Goal: Task Accomplishment & Management: Manage account settings

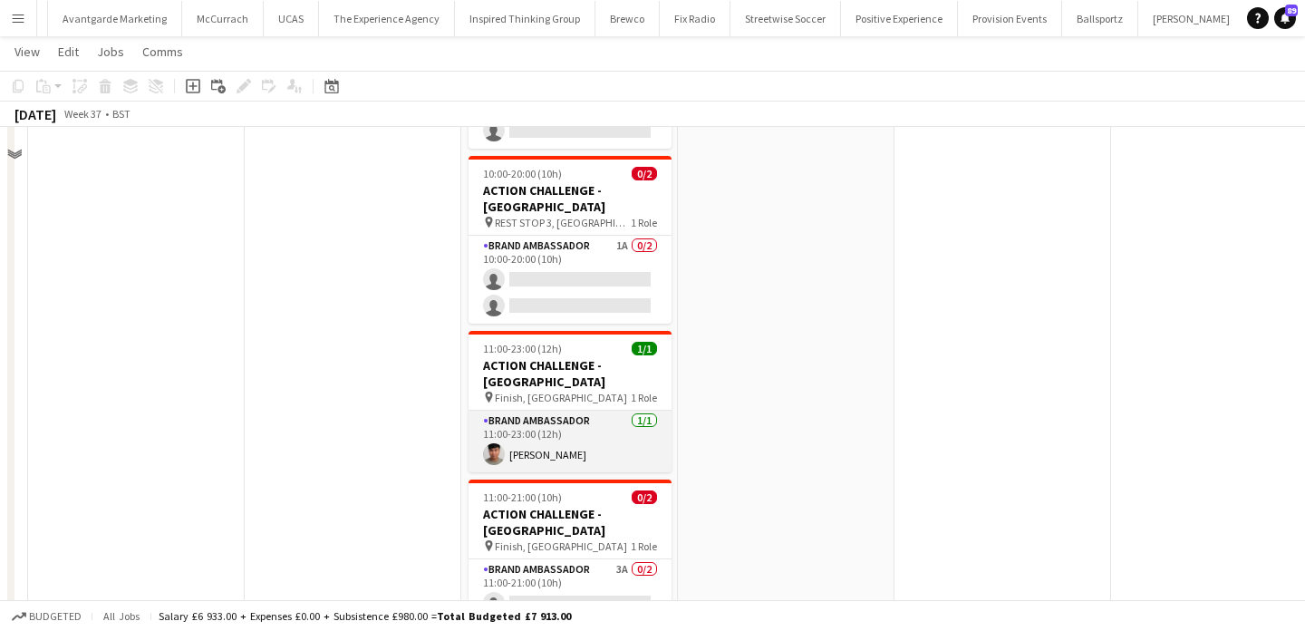
scroll to position [915, 0]
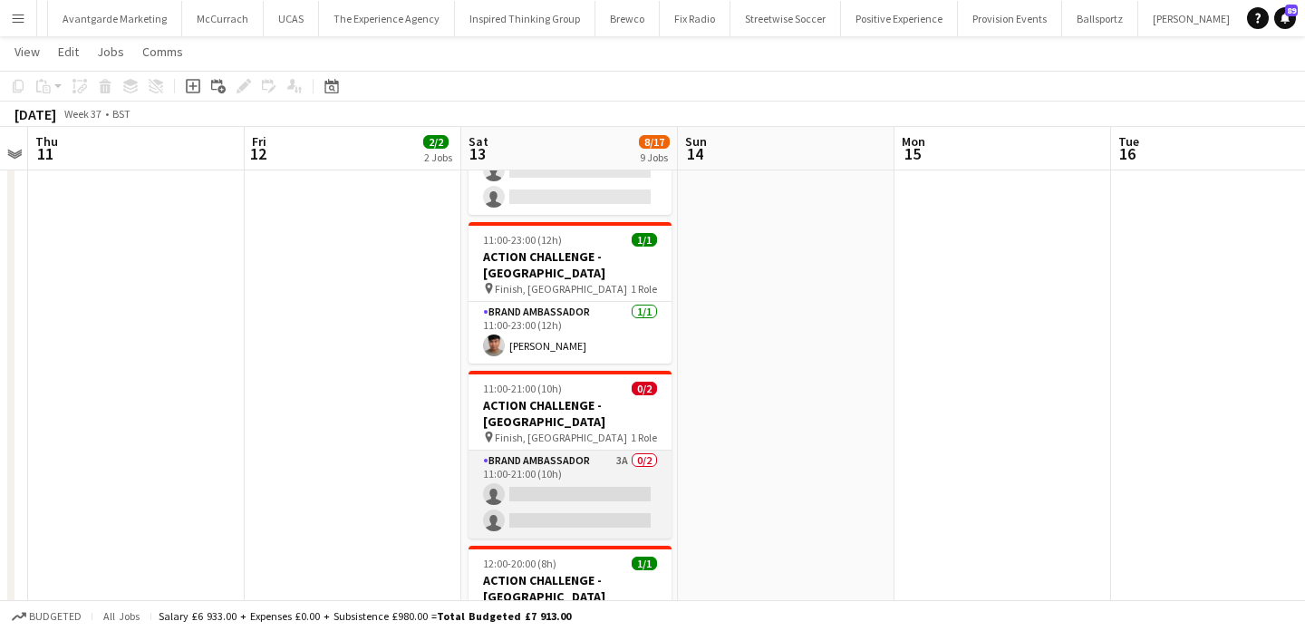
click at [623, 450] on app-card-role "Brand Ambassador 3A 0/2 11:00-21:00 (10h) single-neutral-actions single-neutral…" at bounding box center [569, 494] width 203 height 88
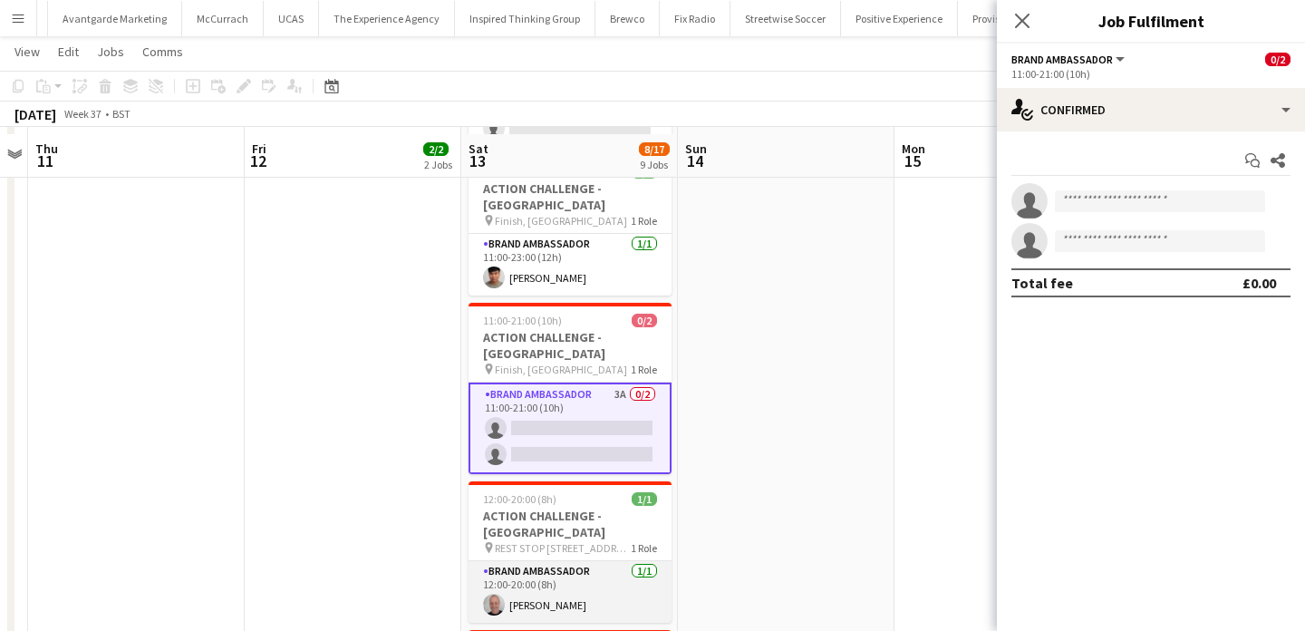
scroll to position [990, 0]
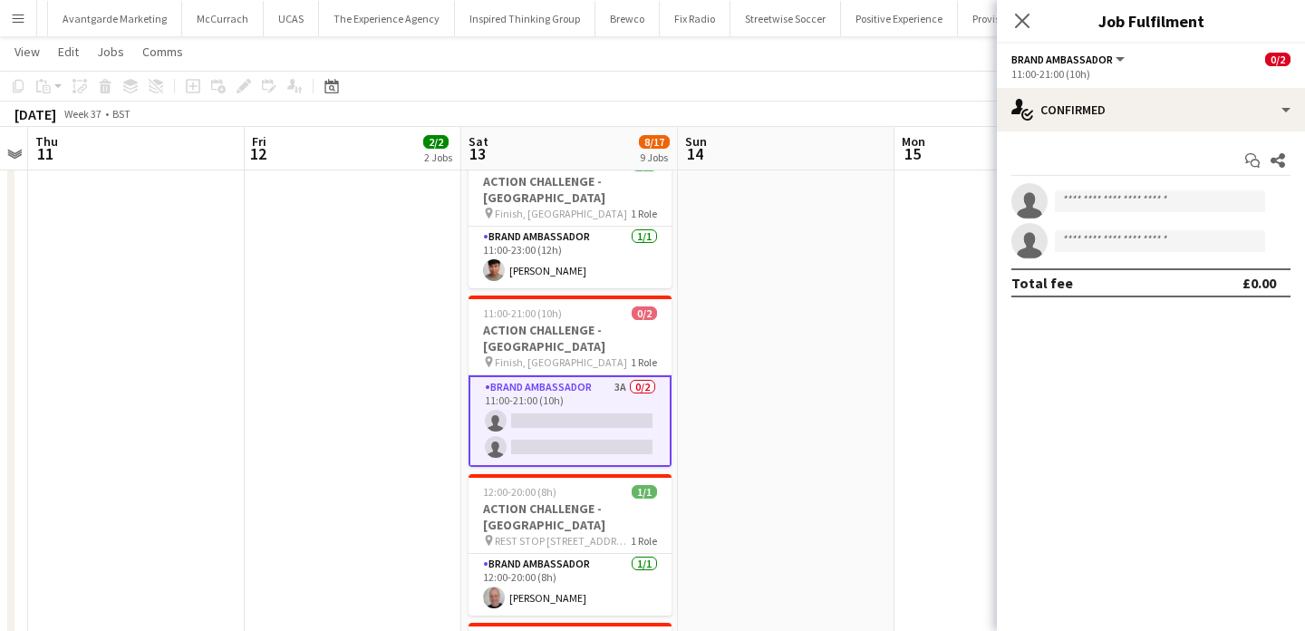
click at [688, 433] on app-date-cell at bounding box center [786, 11] width 217 height 1597
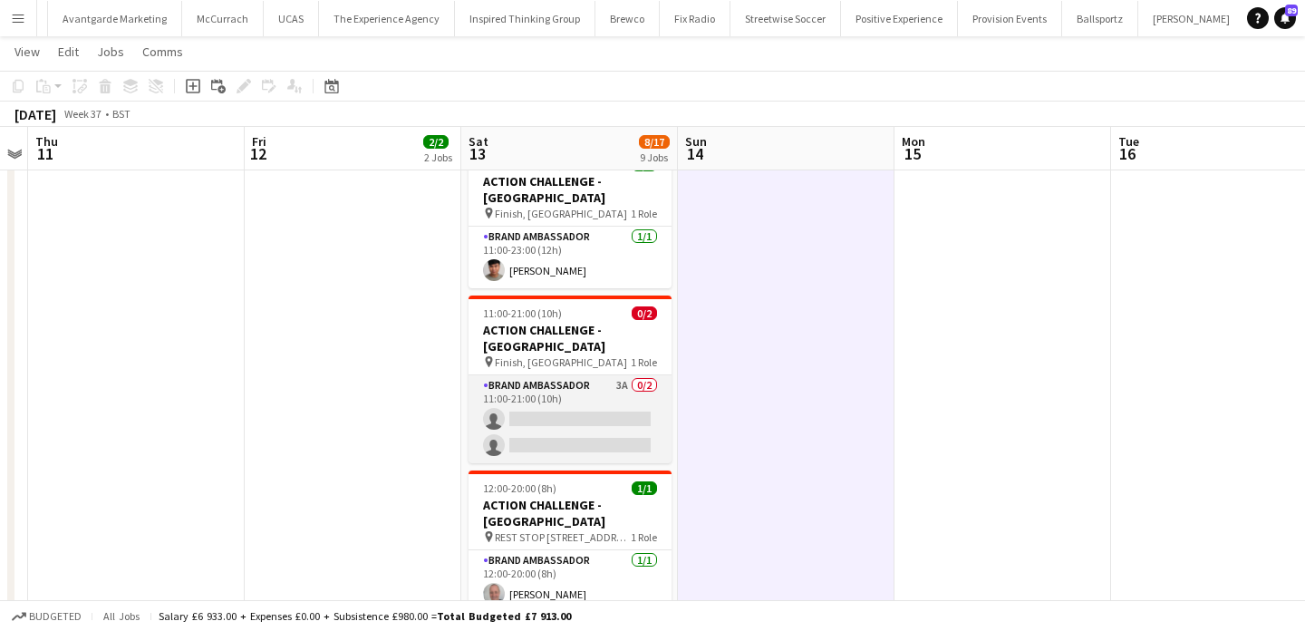
click at [618, 375] on app-card-role "Brand Ambassador 3A 0/2 11:00-21:00 (10h) single-neutral-actions single-neutral…" at bounding box center [569, 419] width 203 height 88
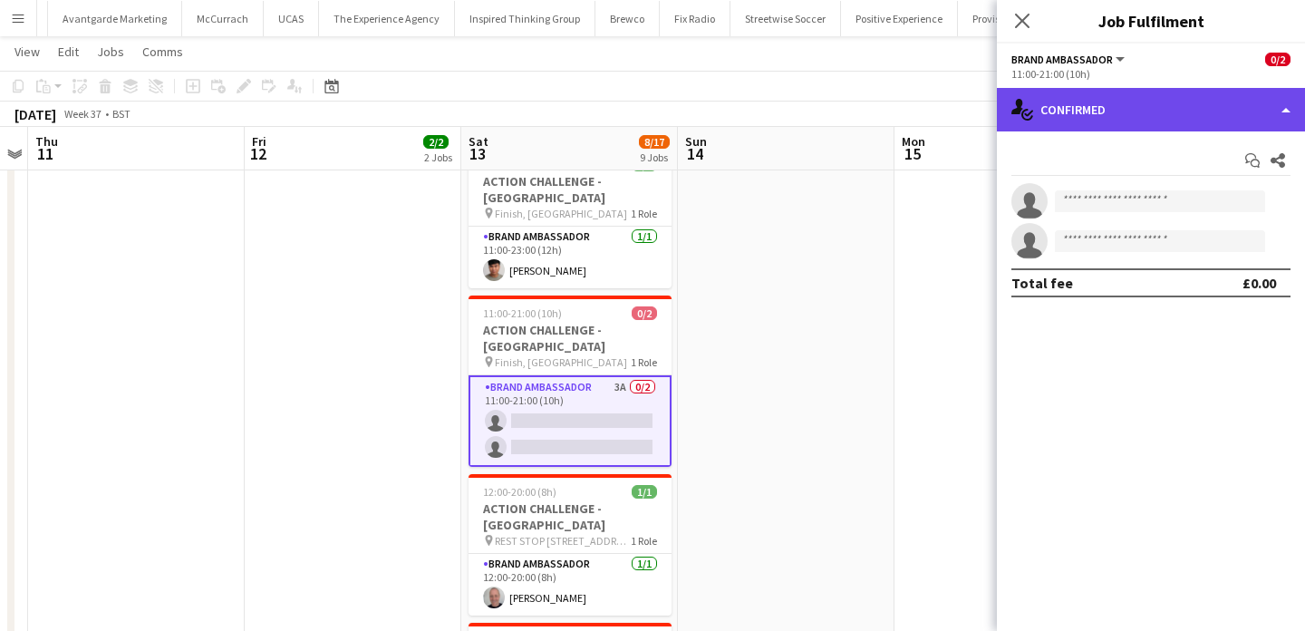
click at [1145, 95] on div "single-neutral-actions-check-2 Confirmed" at bounding box center [1151, 109] width 308 height 43
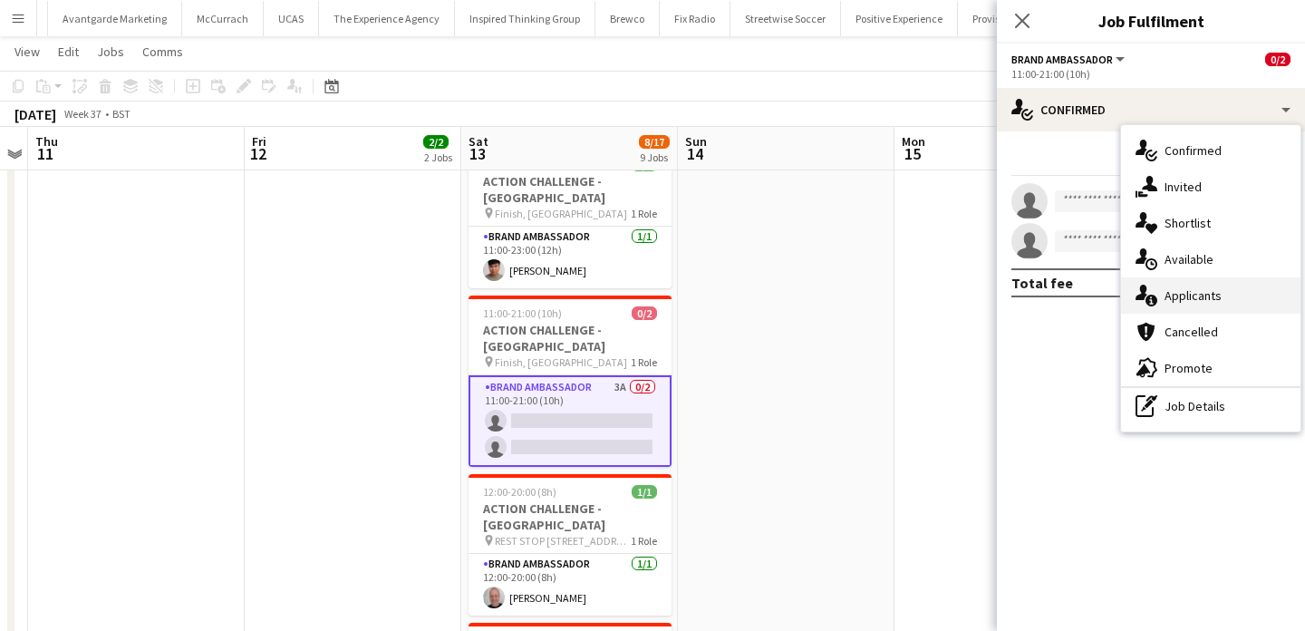
click at [1184, 298] on div "single-neutral-actions-information Applicants" at bounding box center [1210, 295] width 179 height 36
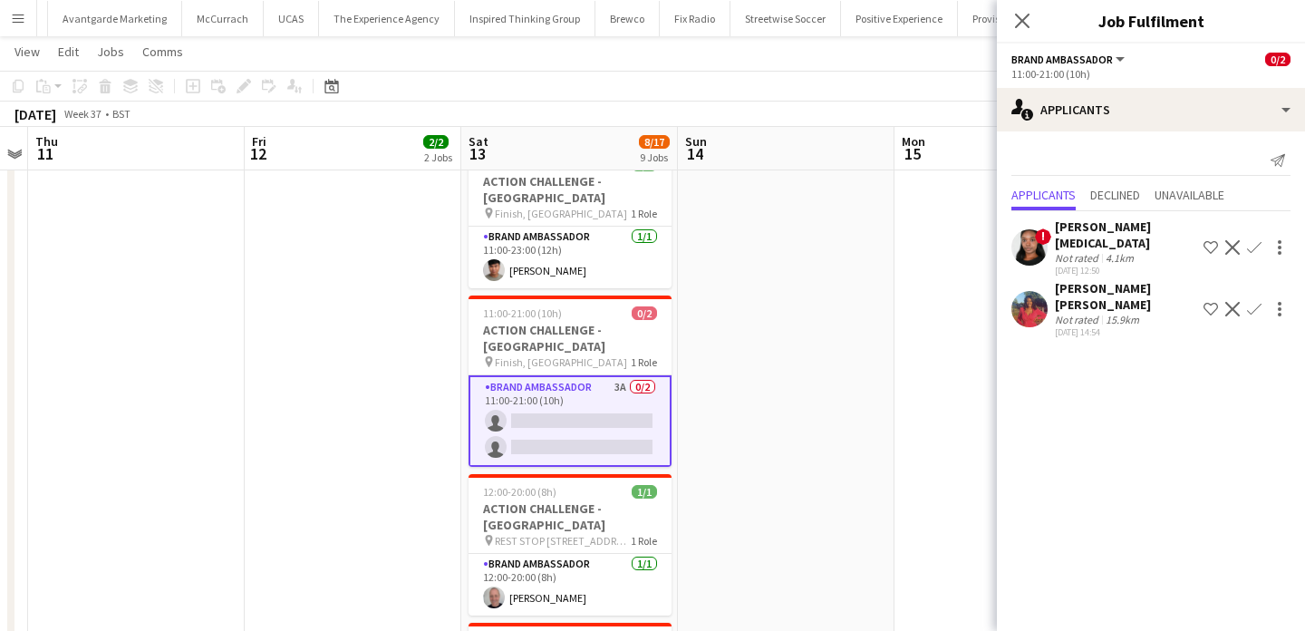
click at [1117, 313] on div "15.9km" at bounding box center [1122, 320] width 41 height 14
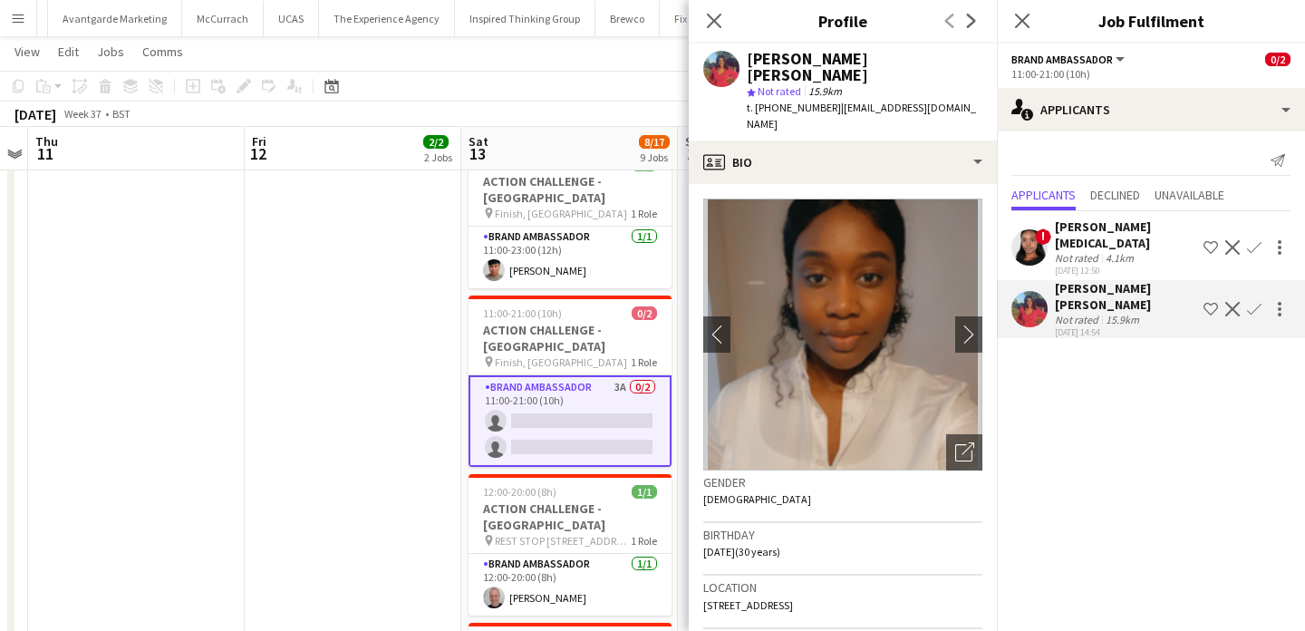
click at [1255, 302] on app-icon "Confirm" at bounding box center [1254, 309] width 14 height 14
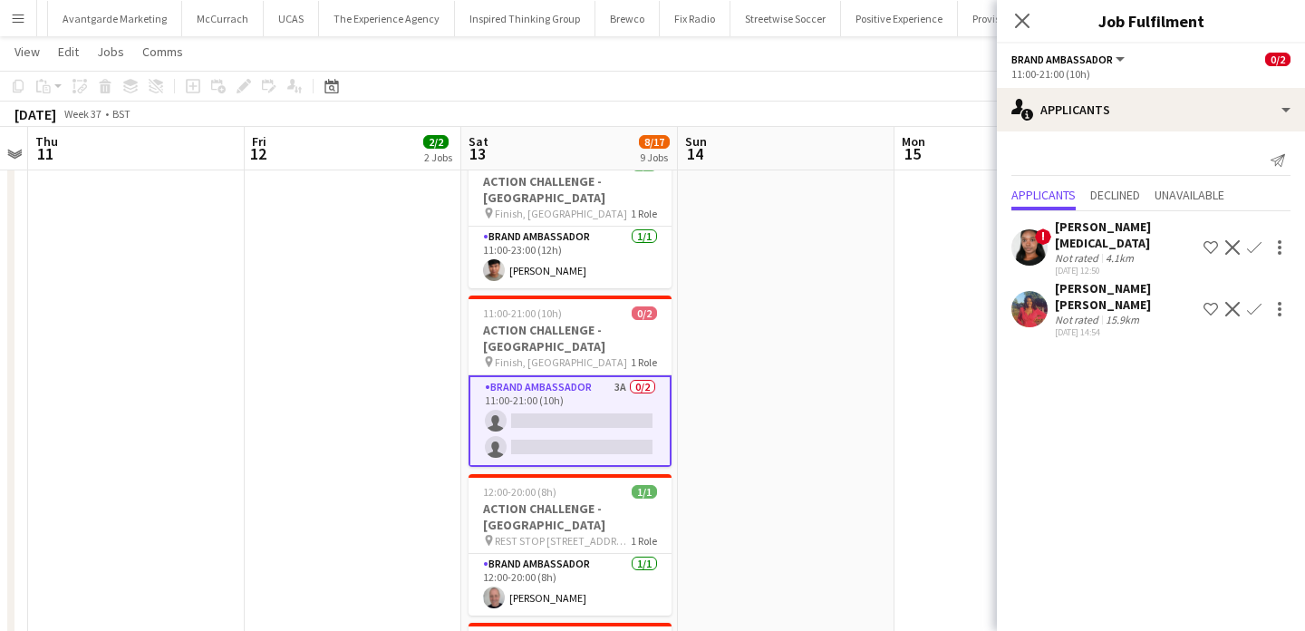
click at [852, 315] on app-date-cell at bounding box center [786, 11] width 217 height 1597
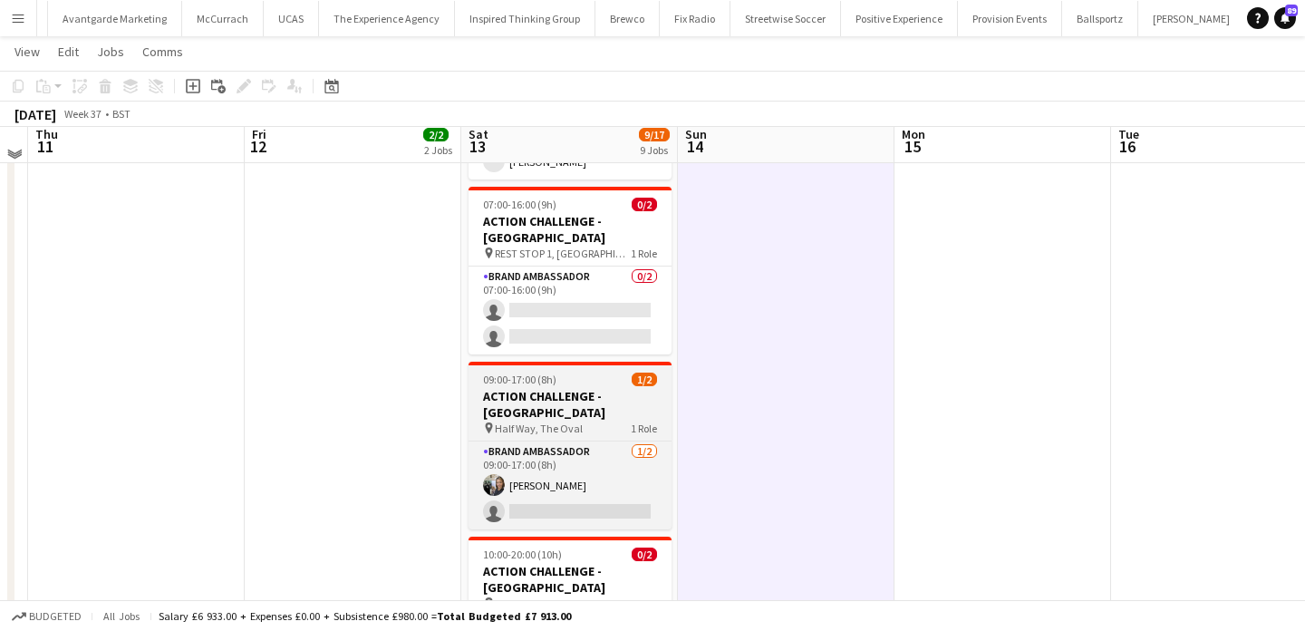
scroll to position [419, 0]
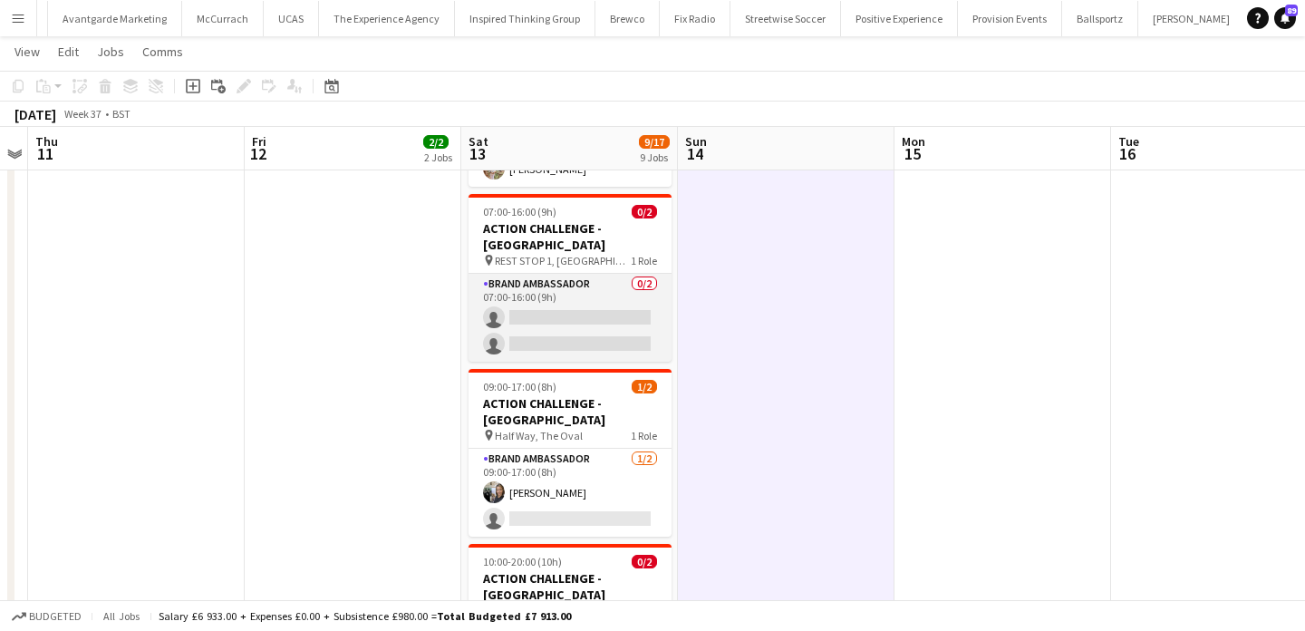
click at [619, 280] on app-card-role "Brand Ambassador 0/2 07:00-16:00 (9h) single-neutral-actions single-neutral-act…" at bounding box center [569, 318] width 203 height 88
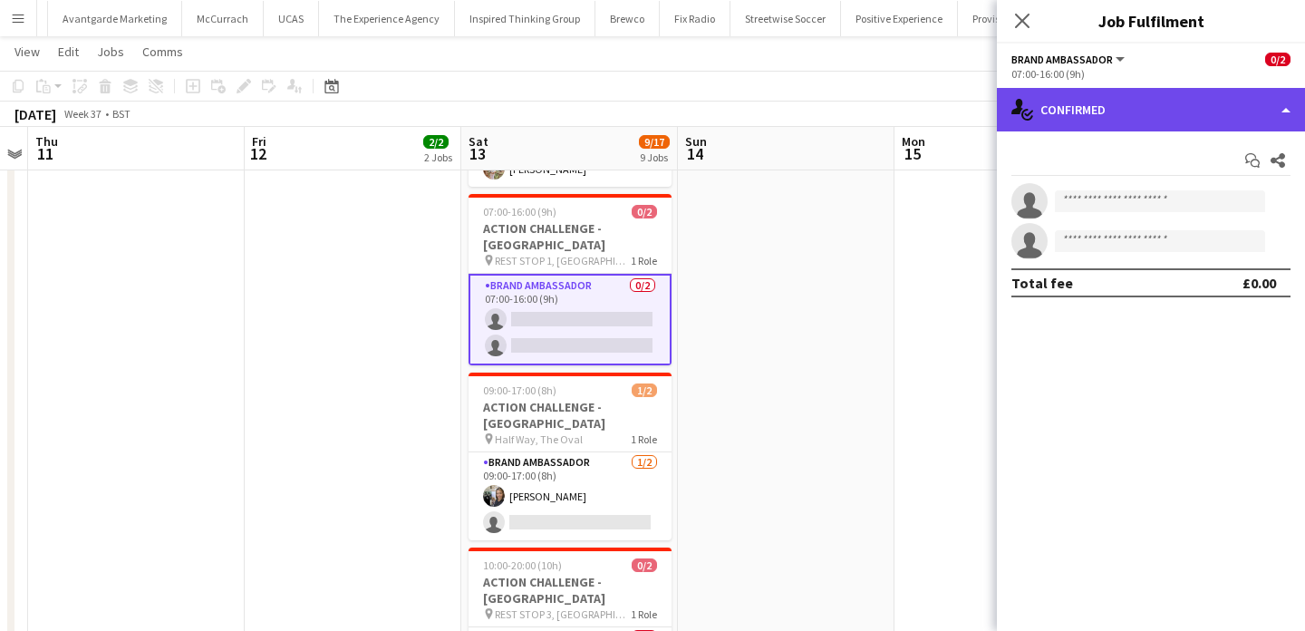
click at [1119, 92] on div "single-neutral-actions-check-2 Confirmed" at bounding box center [1151, 109] width 308 height 43
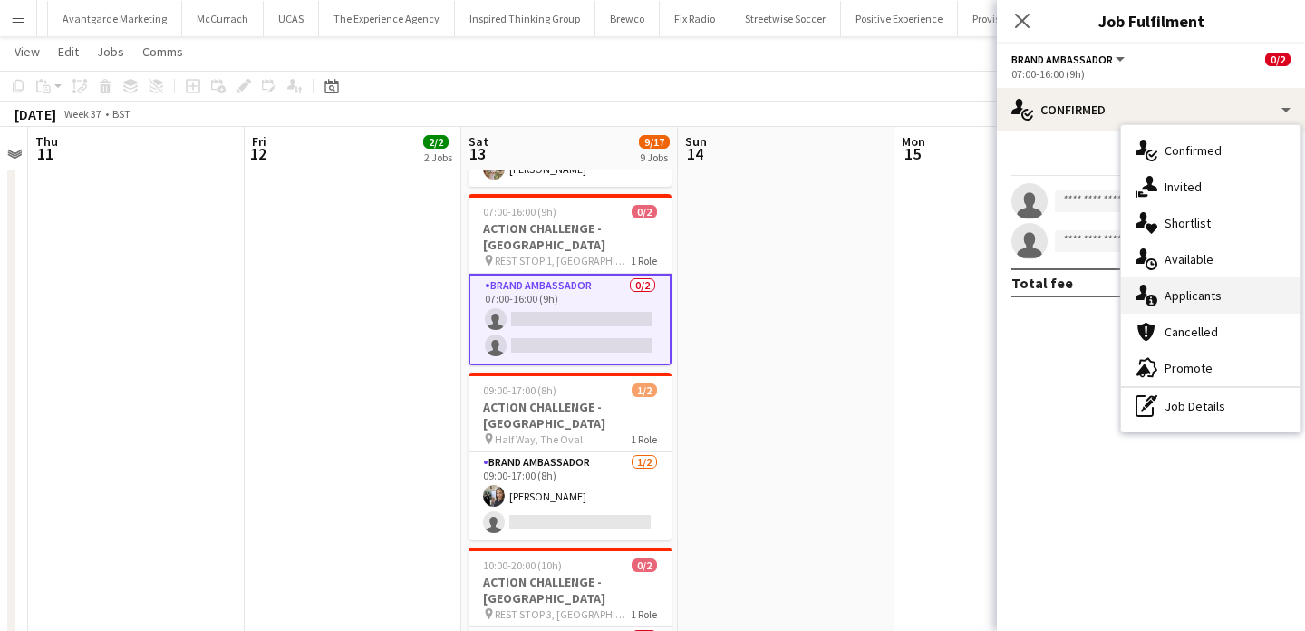
click at [1176, 298] on div "single-neutral-actions-information Applicants" at bounding box center [1210, 295] width 179 height 36
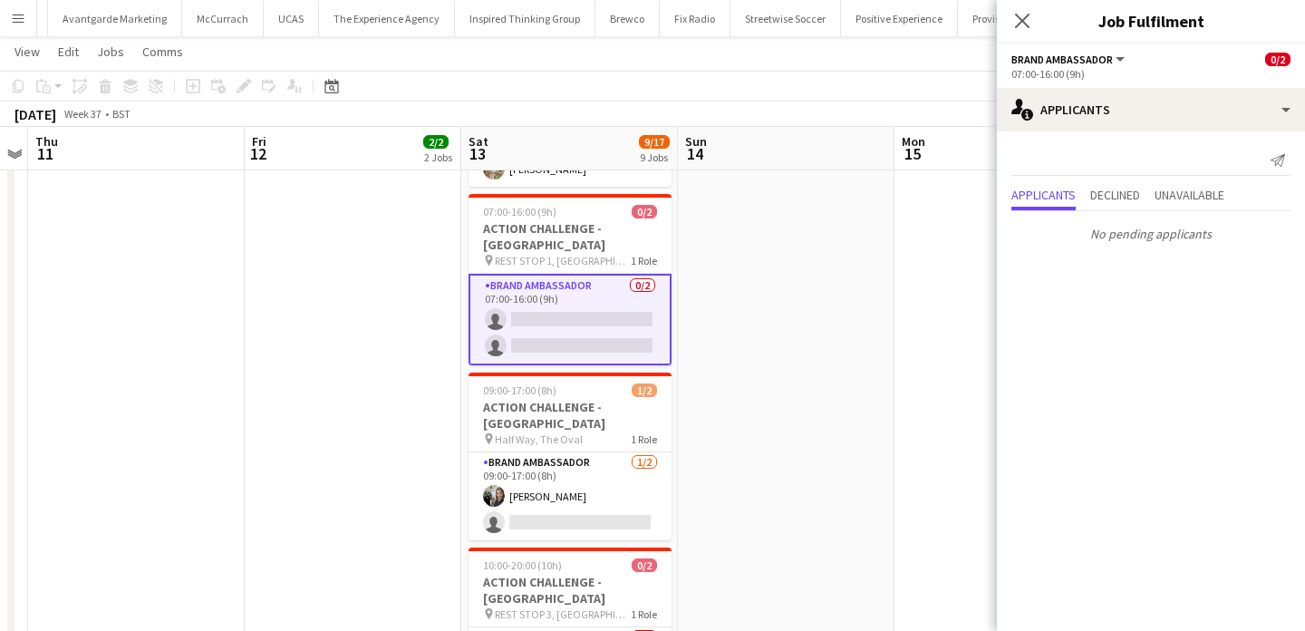
click at [835, 341] on app-date-cell at bounding box center [786, 582] width 217 height 1597
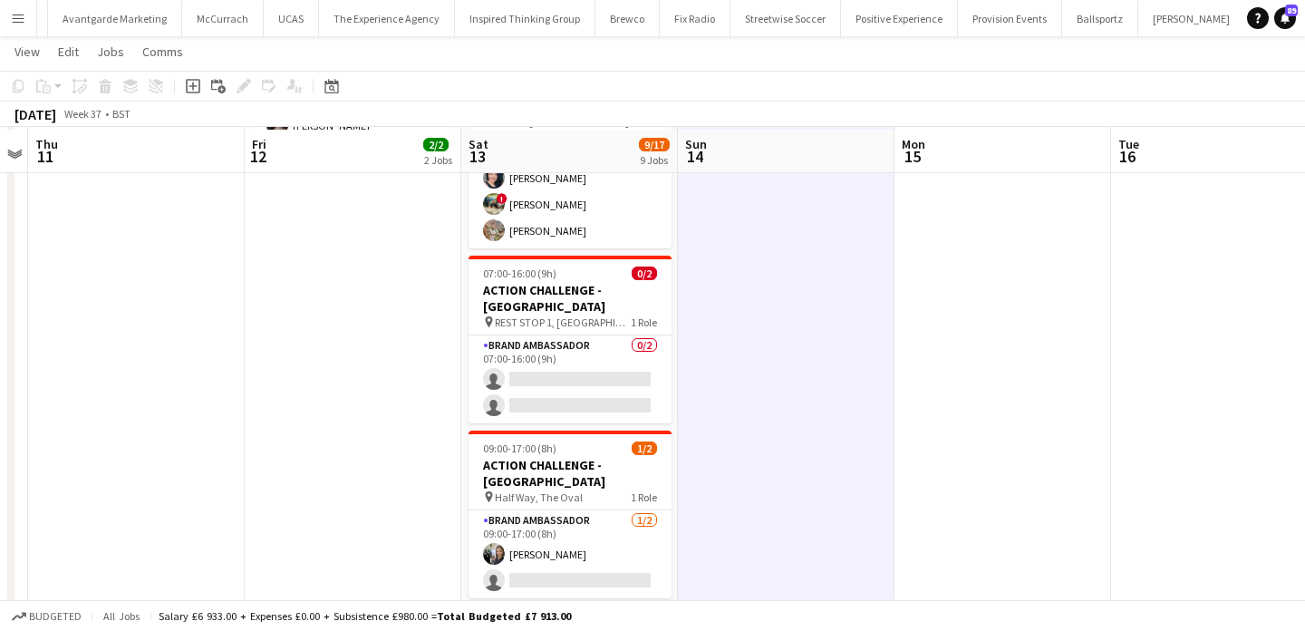
scroll to position [355, 0]
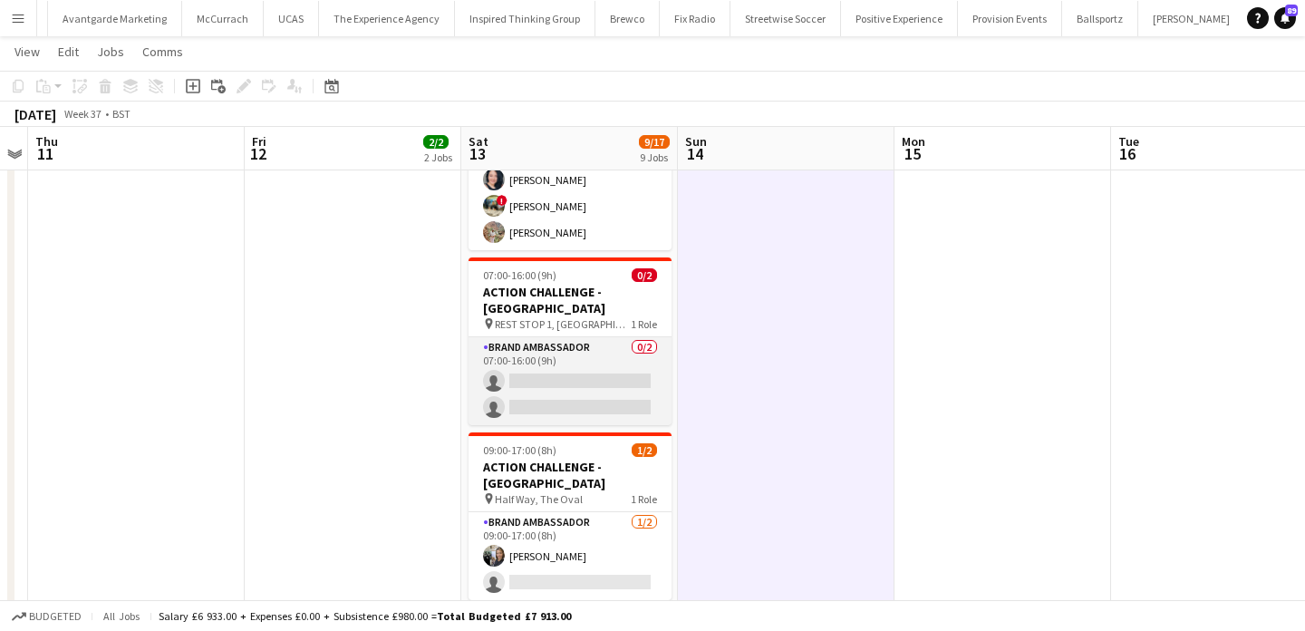
click at [609, 337] on app-card-role "Brand Ambassador 0/2 07:00-16:00 (9h) single-neutral-actions single-neutral-act…" at bounding box center [569, 381] width 203 height 88
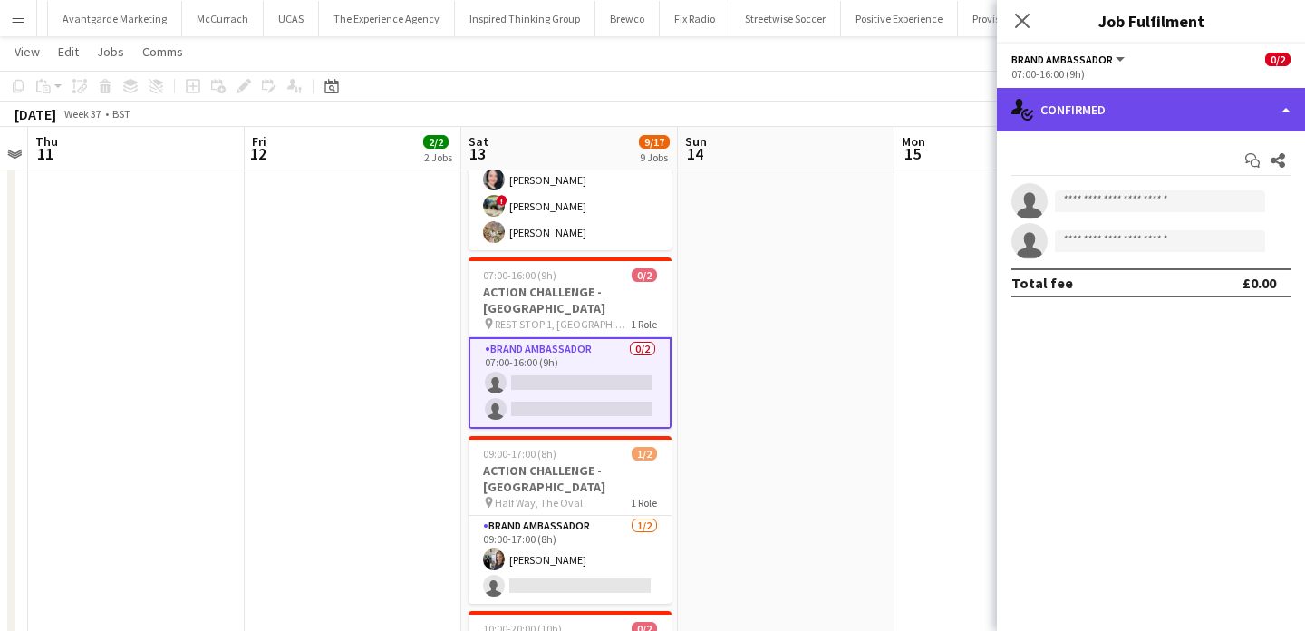
click at [1138, 122] on div "single-neutral-actions-check-2 Confirmed" at bounding box center [1151, 109] width 308 height 43
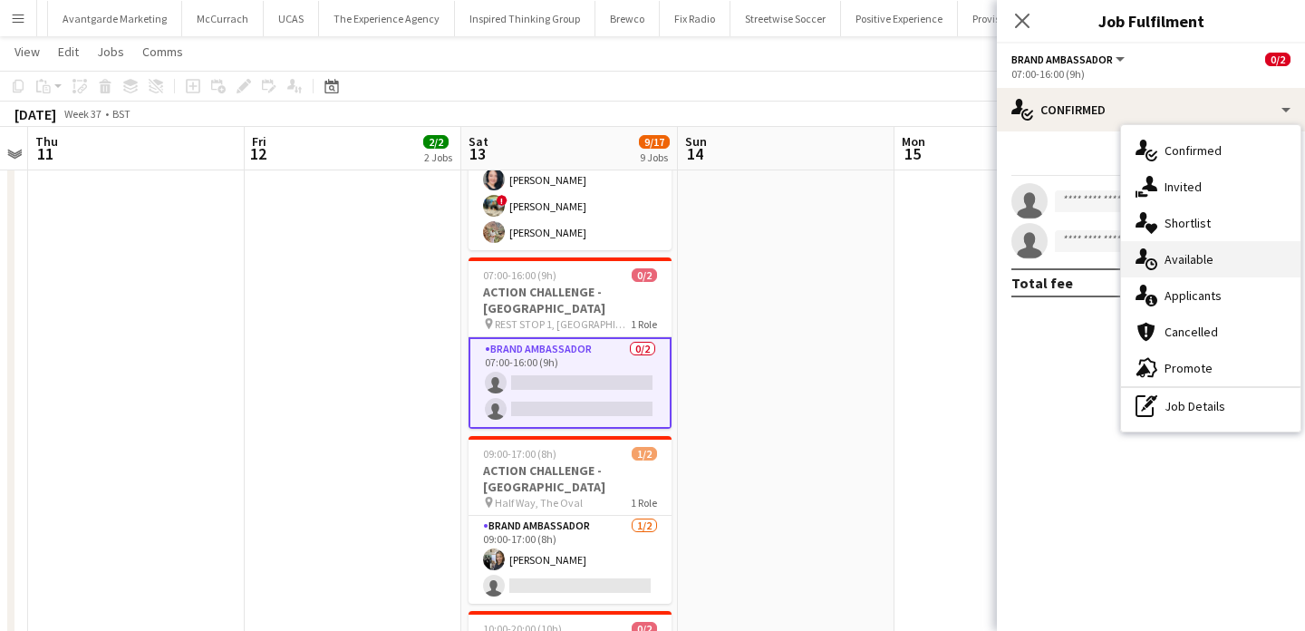
click at [1185, 268] on div "single-neutral-actions-upload Available" at bounding box center [1210, 259] width 179 height 36
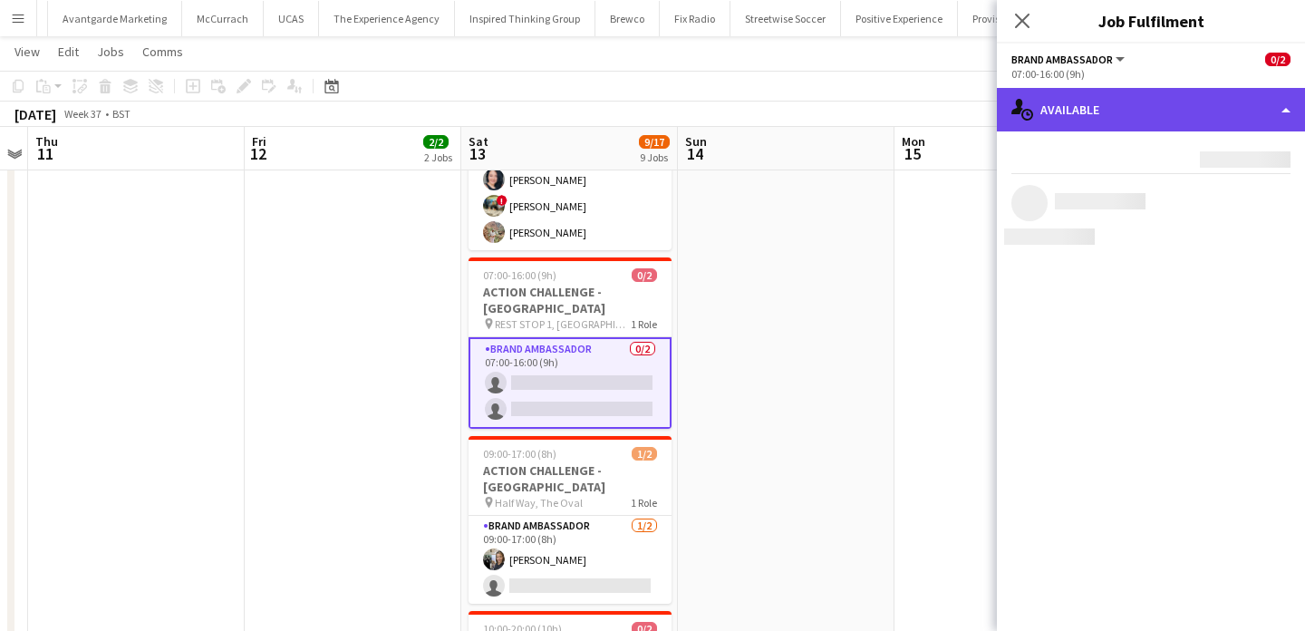
click at [1162, 127] on div "single-neutral-actions-upload Available" at bounding box center [1151, 109] width 308 height 43
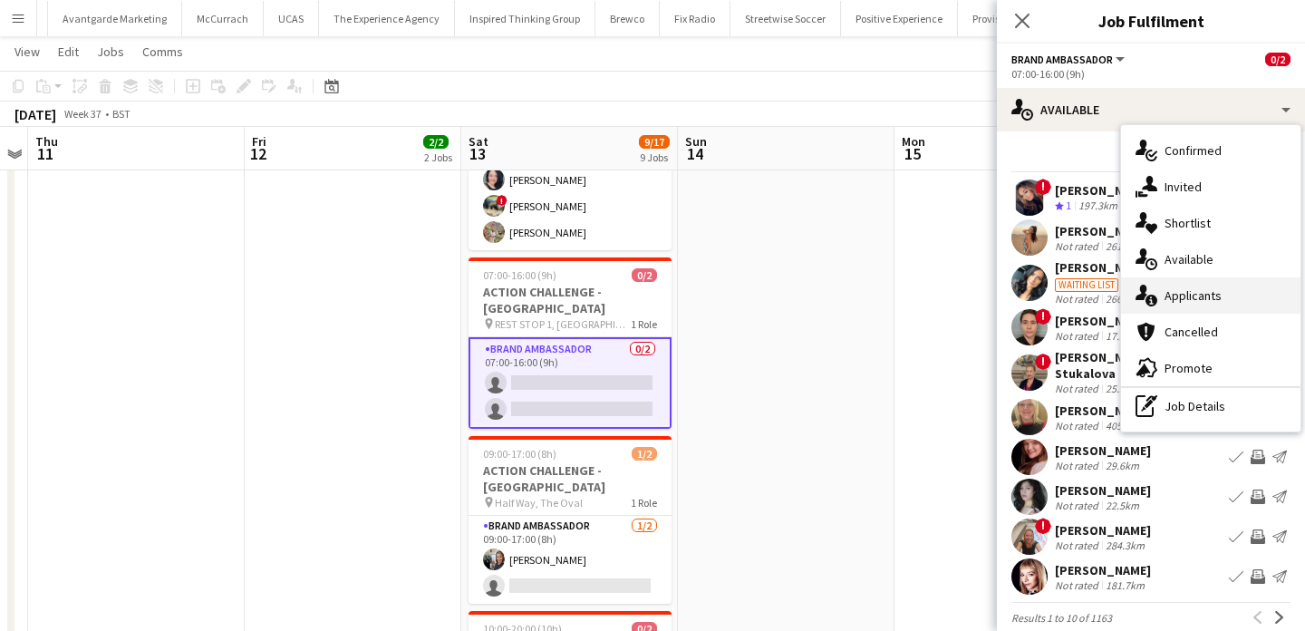
click at [1196, 300] on div "single-neutral-actions-information Applicants" at bounding box center [1210, 295] width 179 height 36
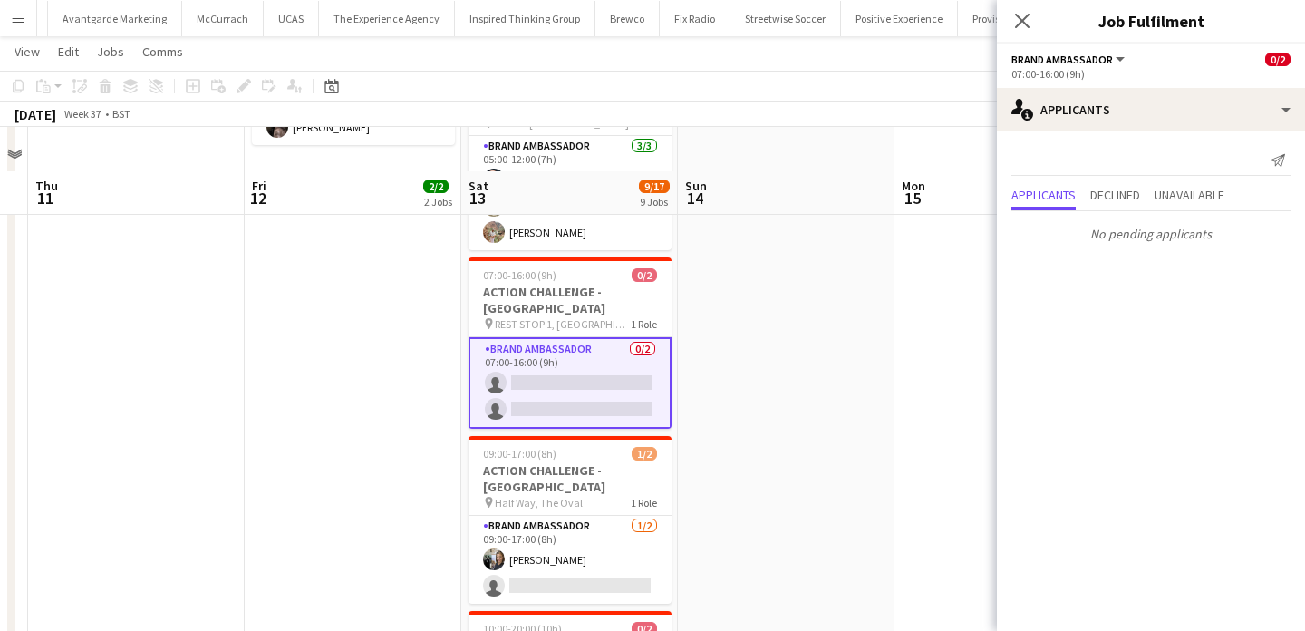
scroll to position [622, 0]
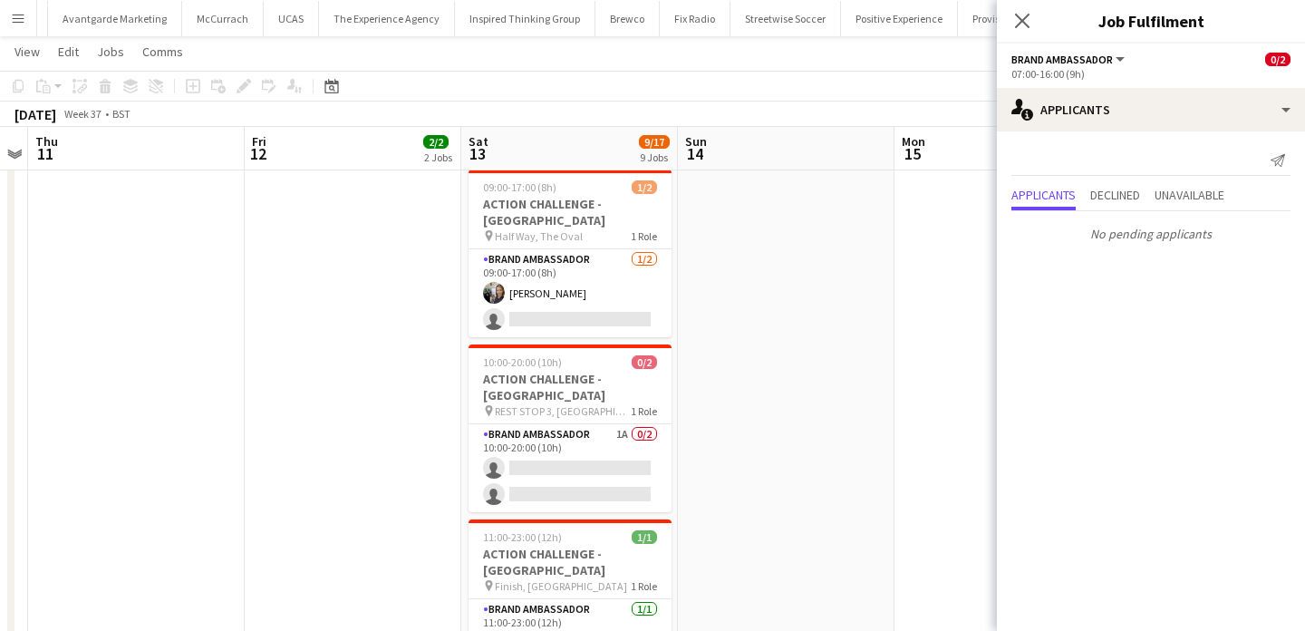
click at [775, 312] on app-date-cell at bounding box center [786, 379] width 217 height 1597
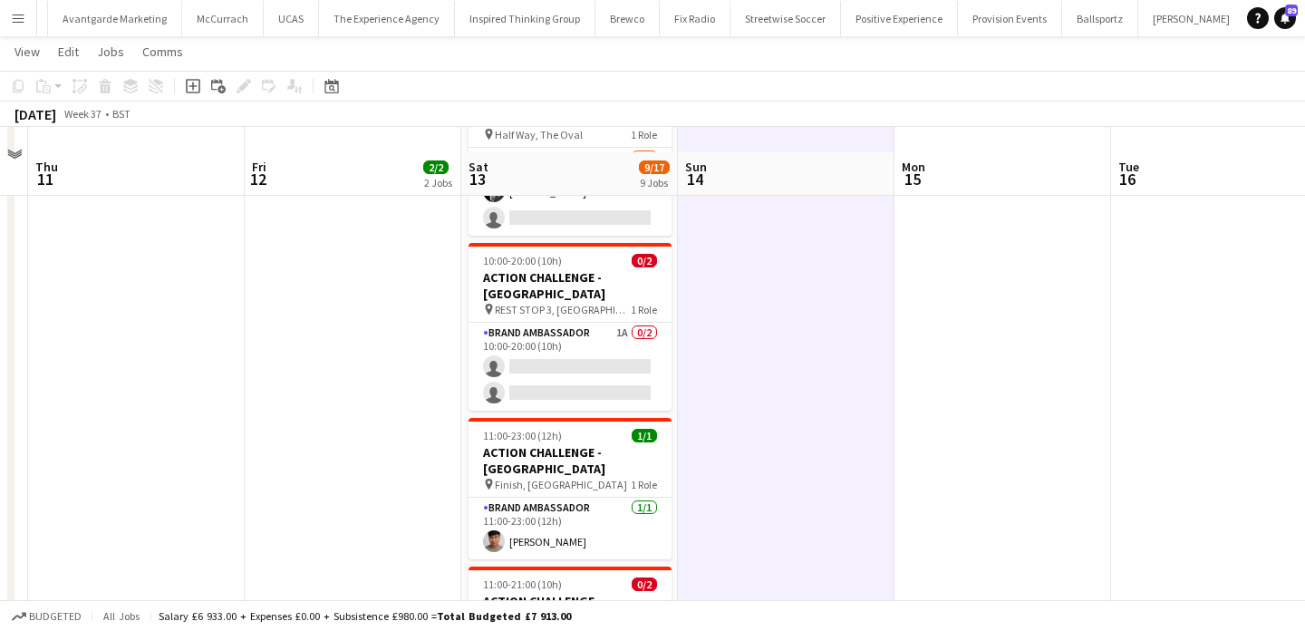
scroll to position [690, 0]
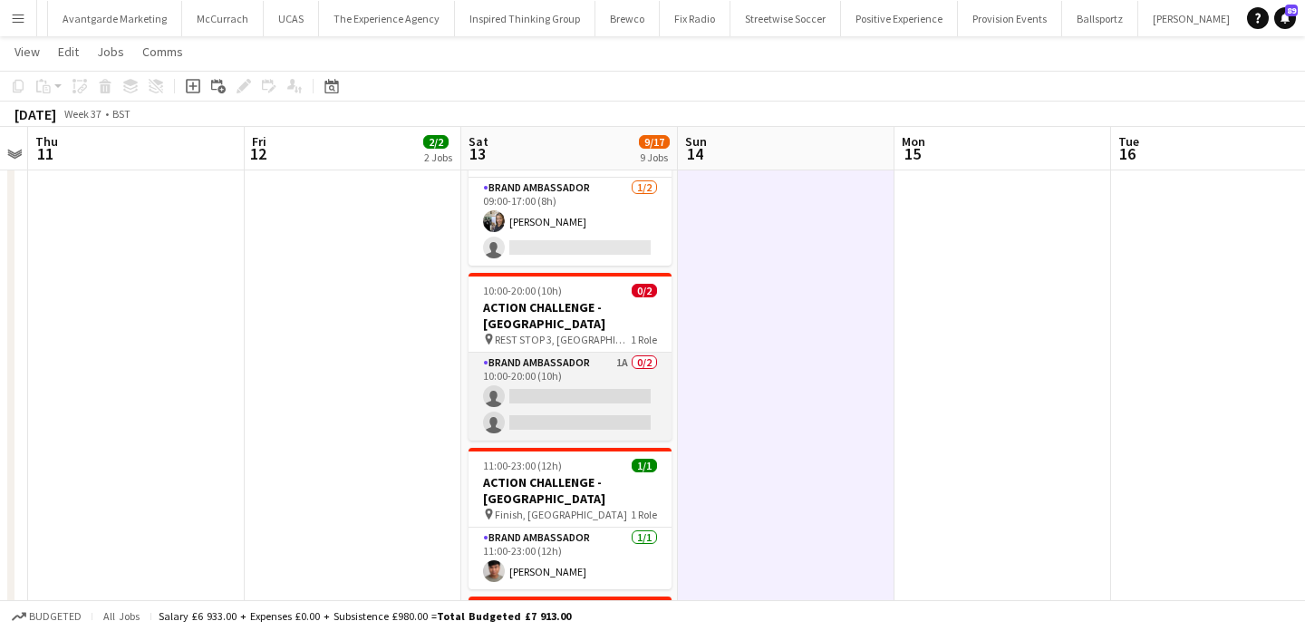
click at [622, 353] on app-card-role "Brand Ambassador 1A 0/2 10:00-20:00 (10h) single-neutral-actions single-neutral…" at bounding box center [569, 397] width 203 height 88
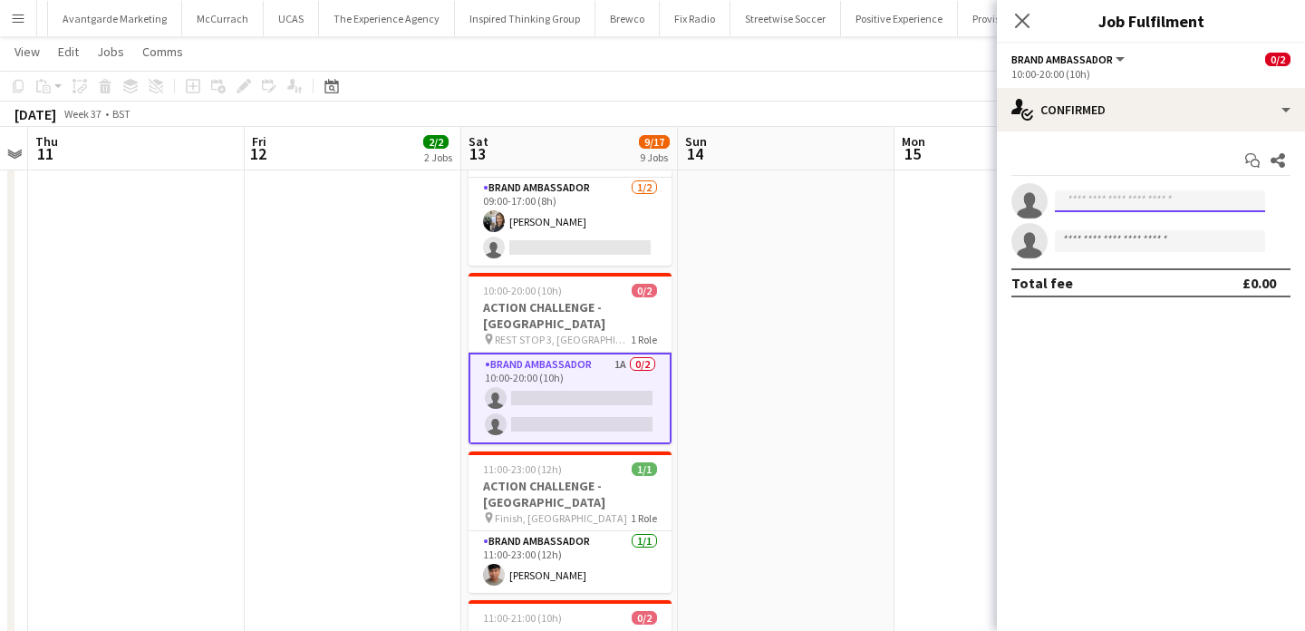
click at [1085, 198] on input at bounding box center [1160, 201] width 210 height 22
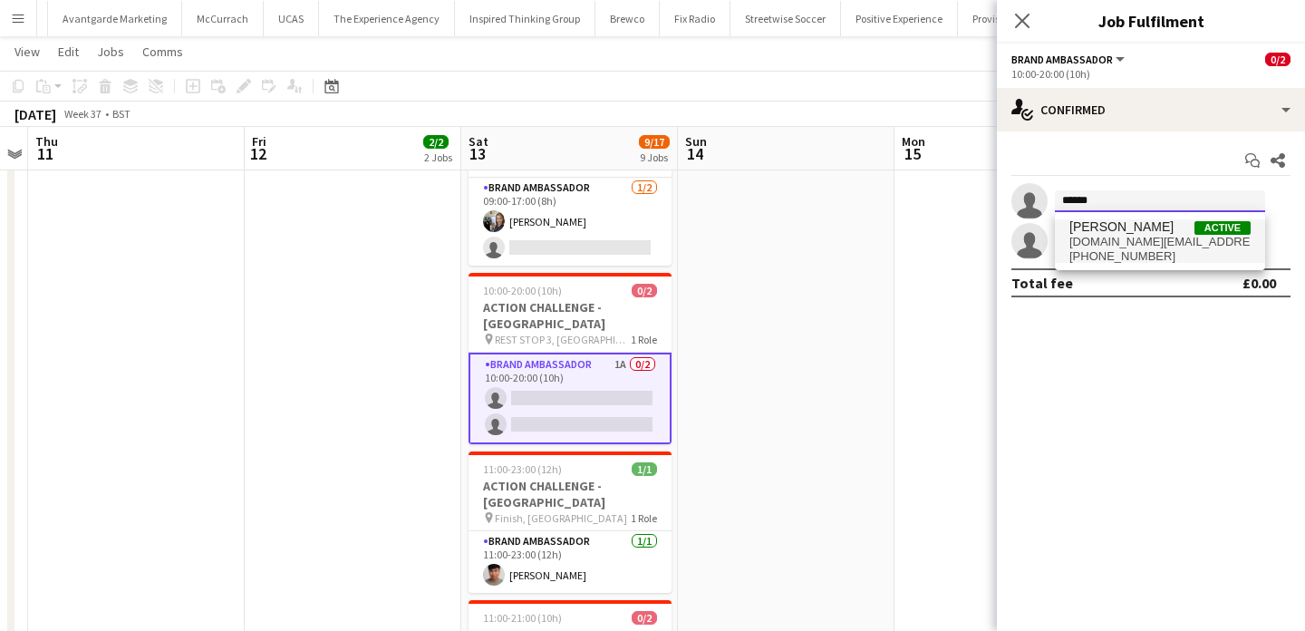
type input "******"
click at [1096, 228] on span "Annika Ulrich" at bounding box center [1121, 226] width 104 height 15
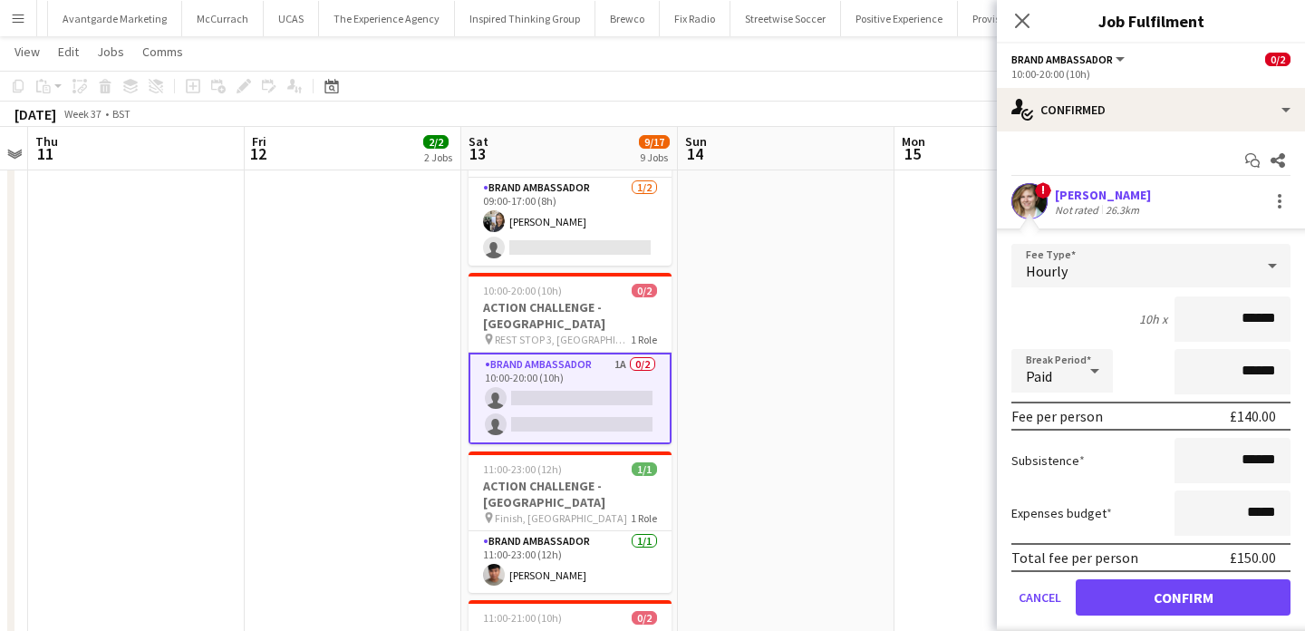
click at [1029, 228] on app-edit-fee "Fee Type Hourly 10h x ****** Break Period Paid ****** Fee per person £140.00 Su…" at bounding box center [1151, 429] width 308 height 402
click at [1276, 202] on div at bounding box center [1280, 201] width 22 height 22
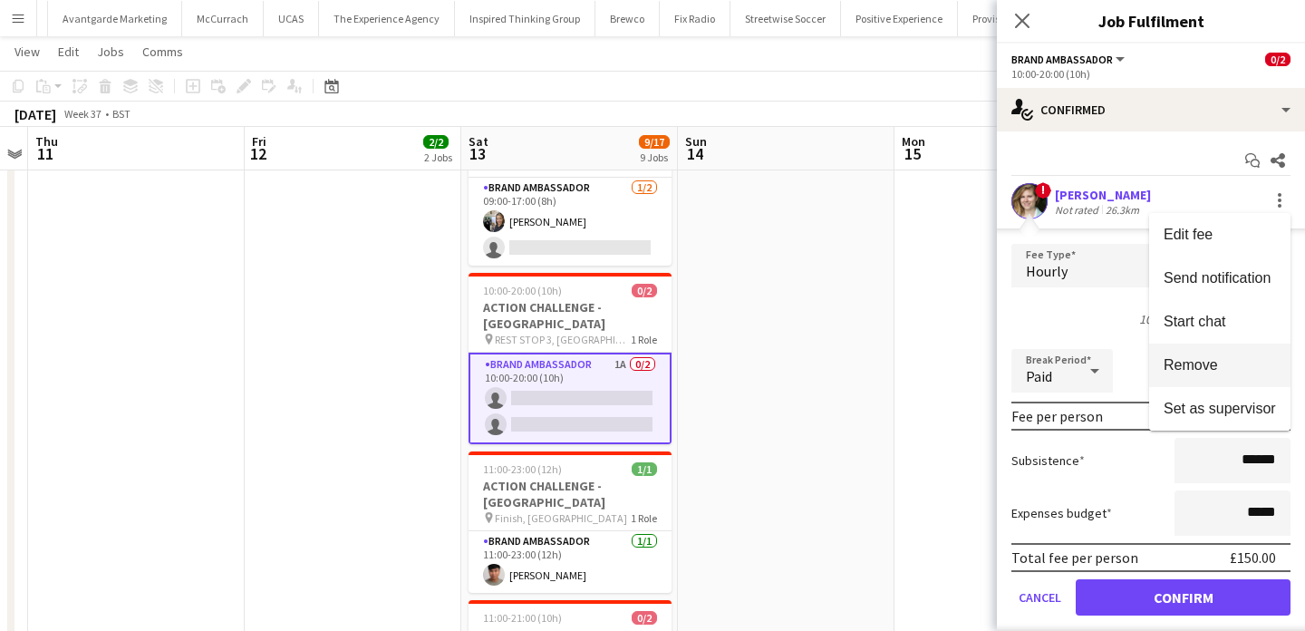
click at [1251, 365] on span "Remove" at bounding box center [1220, 365] width 112 height 16
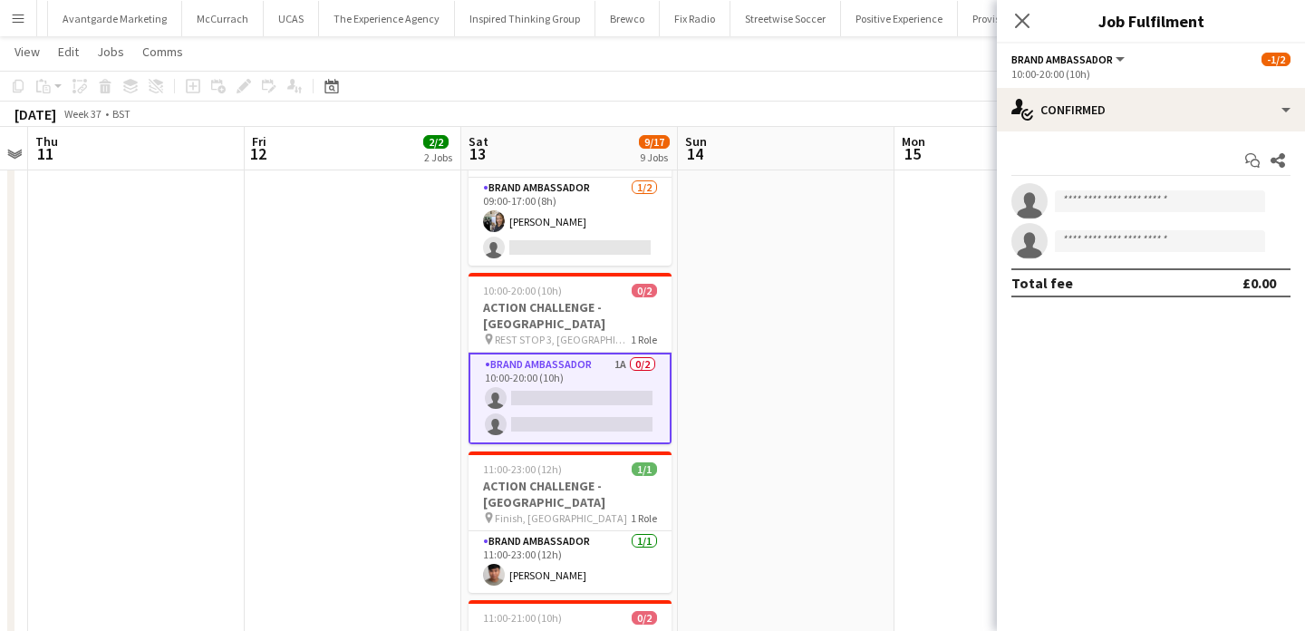
click at [798, 374] on app-date-cell at bounding box center [786, 311] width 217 height 1597
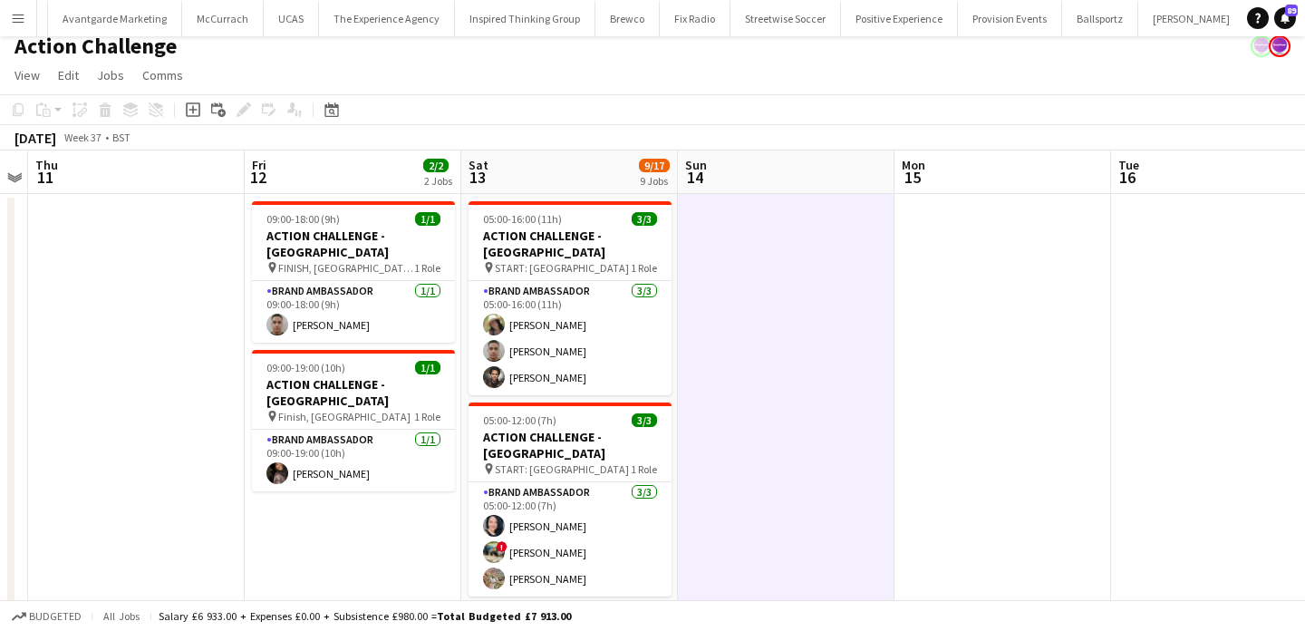
scroll to position [13, 0]
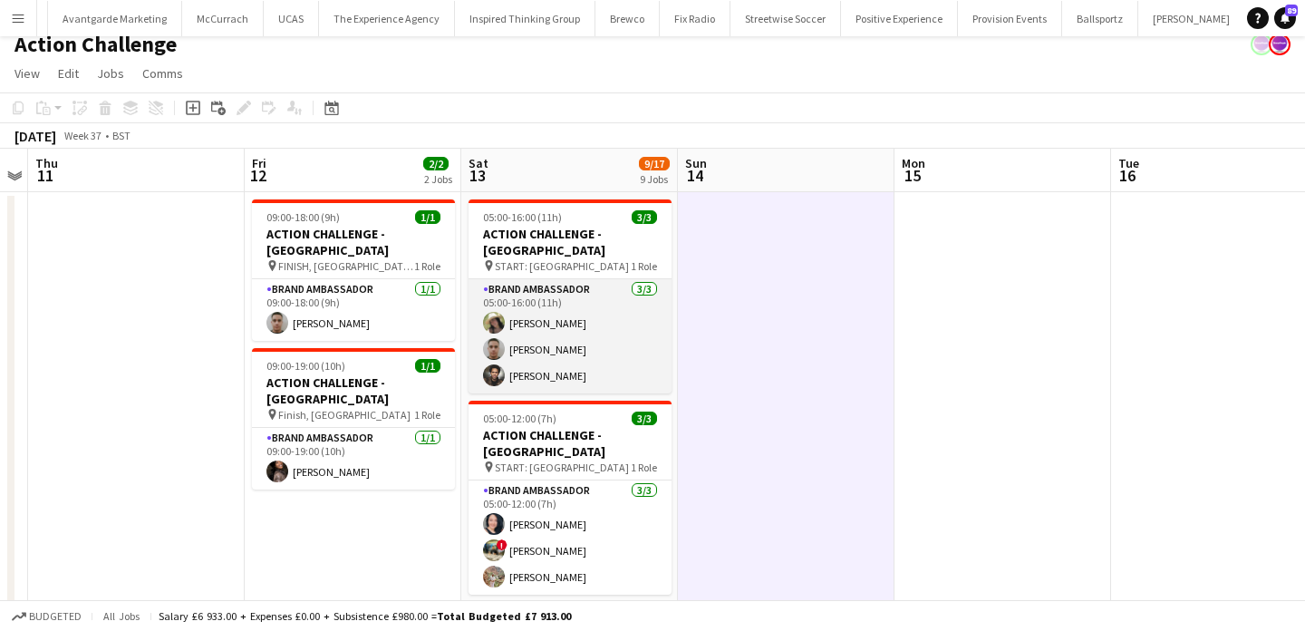
click at [615, 335] on app-card-role "Brand Ambassador 3/3 05:00-16:00 (11h) rocio cejas Bilal Al-atrash Jade Willis" at bounding box center [569, 336] width 203 height 114
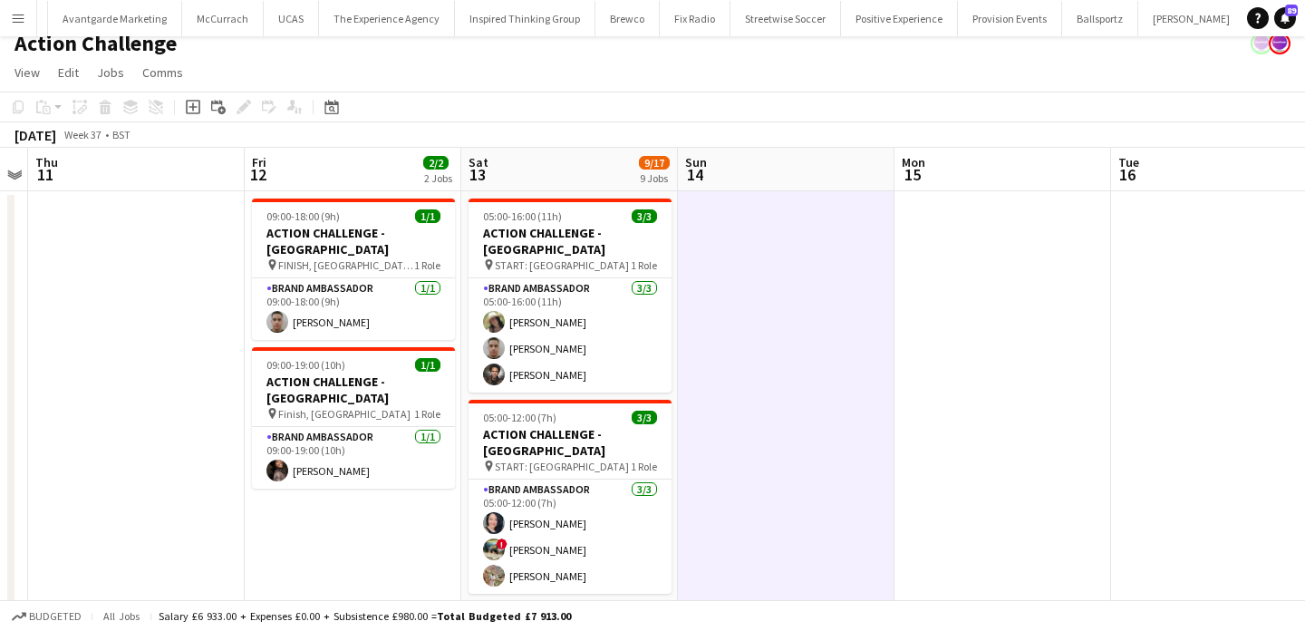
scroll to position [0, 0]
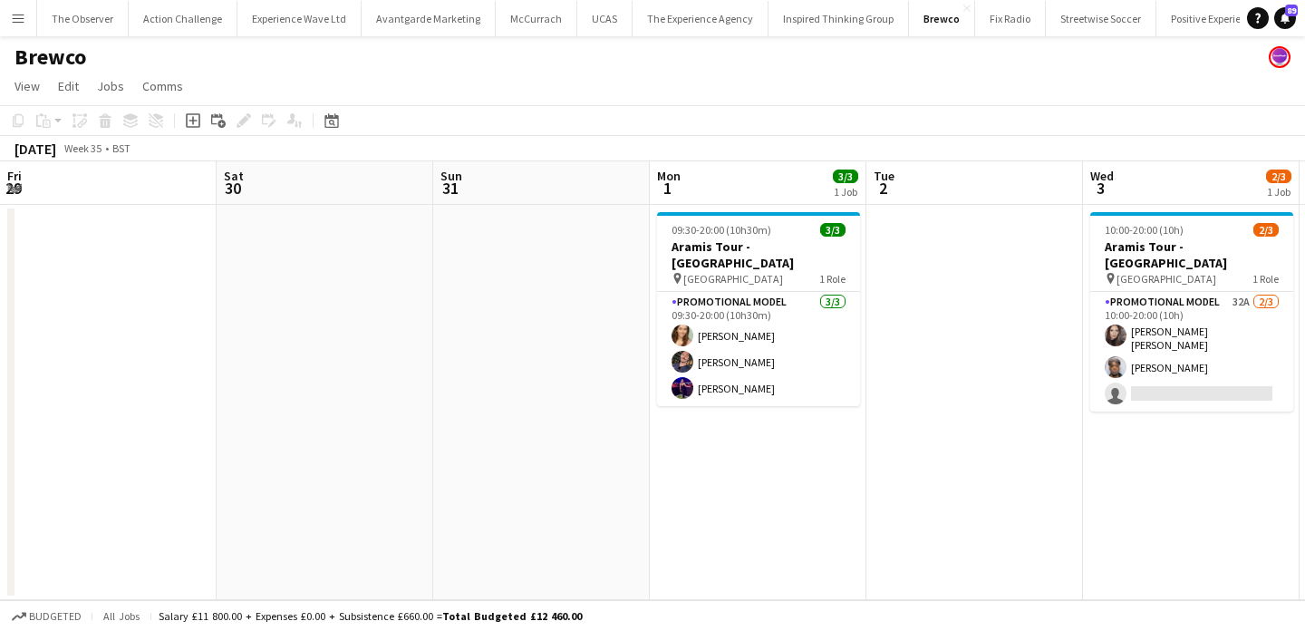
scroll to position [0, 410]
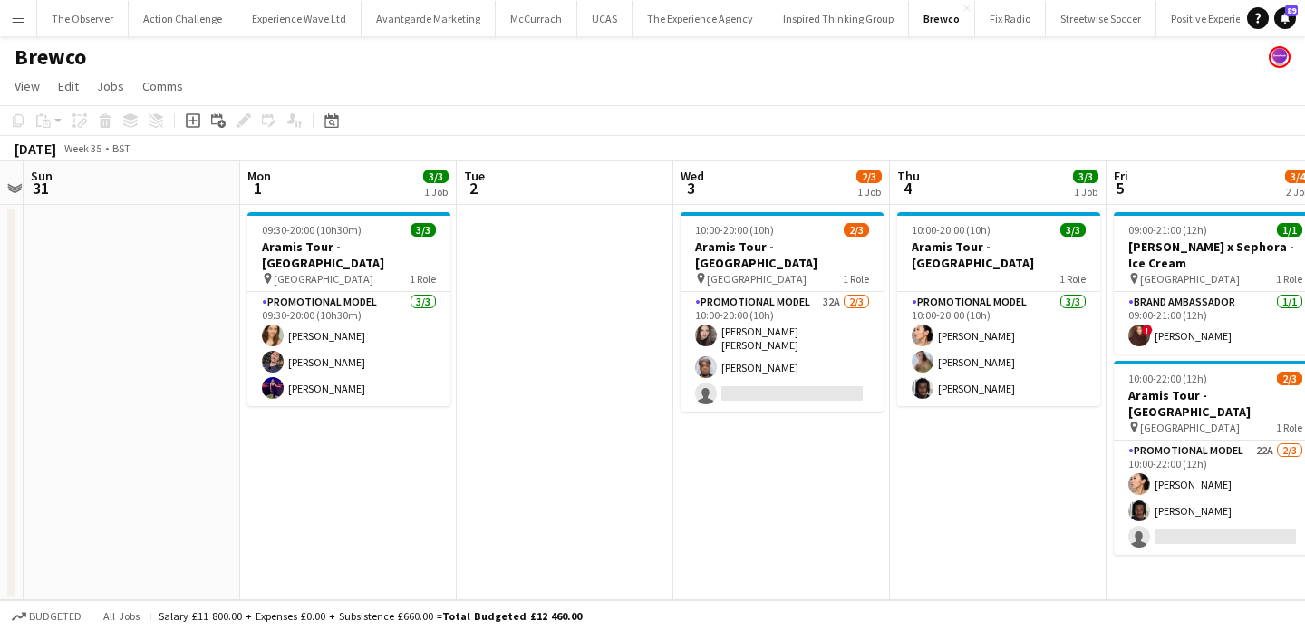
click at [19, 5] on button "Menu" at bounding box center [18, 18] width 36 height 36
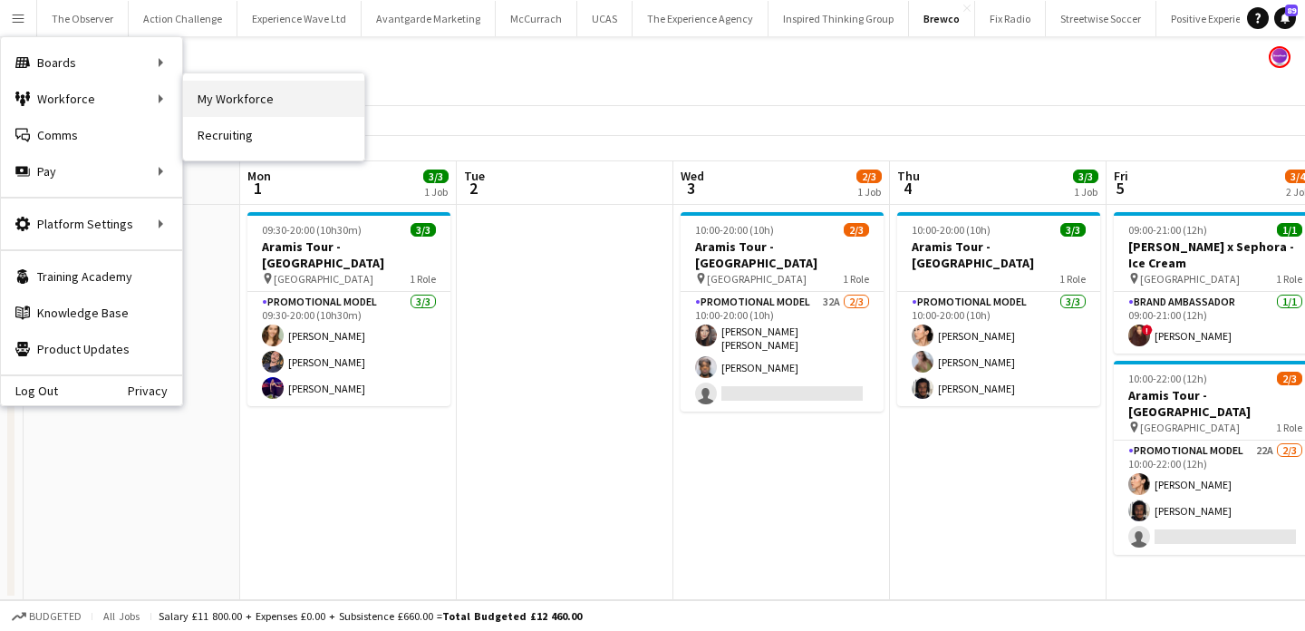
click at [287, 95] on link "My Workforce" at bounding box center [273, 99] width 181 height 36
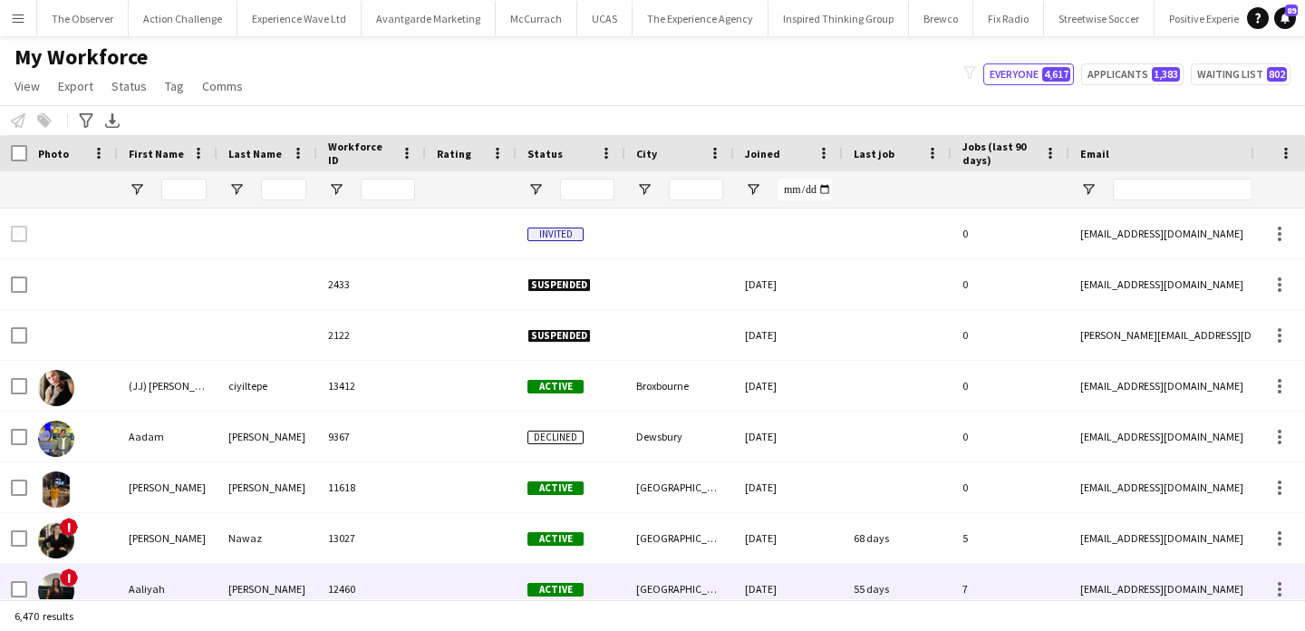
type input "******"
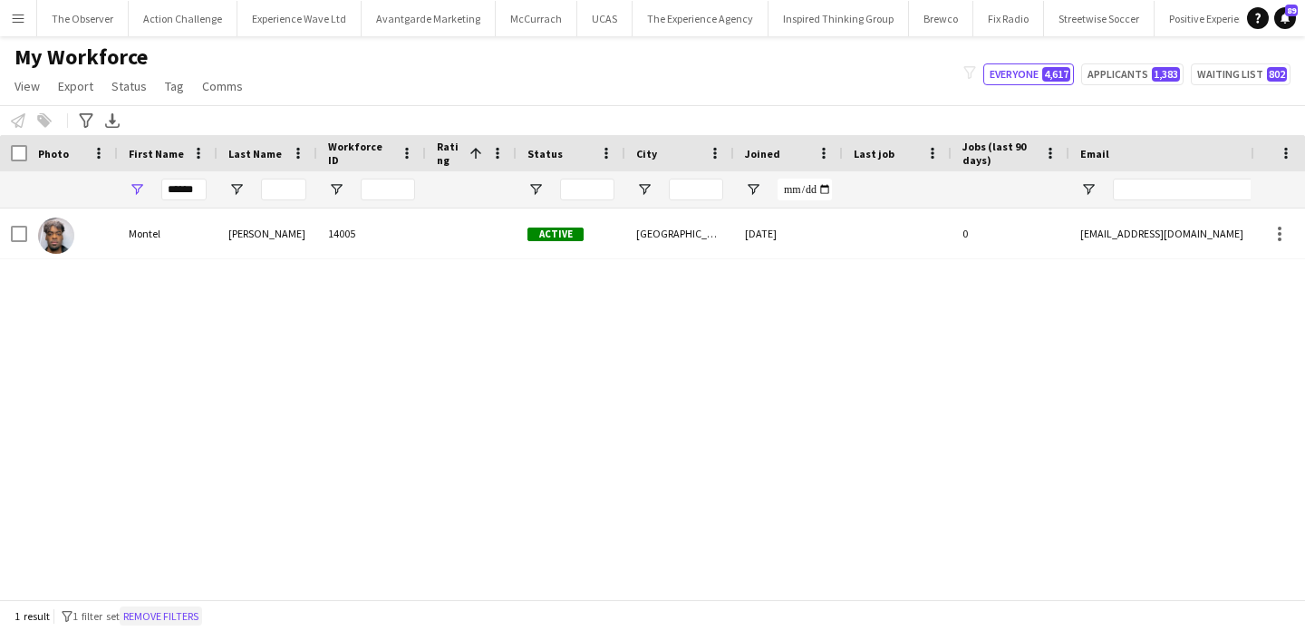
click at [200, 616] on button "Remove filters" at bounding box center [161, 616] width 82 height 20
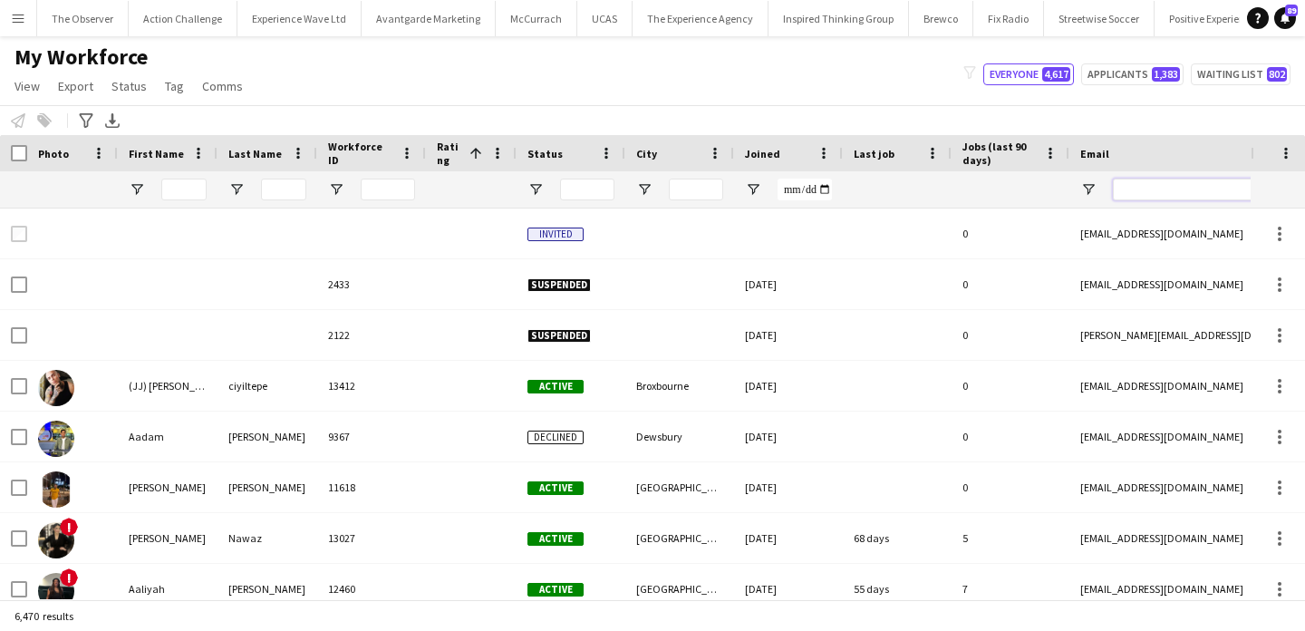
click at [1200, 185] on input "Email Filter Input" at bounding box center [1267, 190] width 308 height 22
paste input "**********"
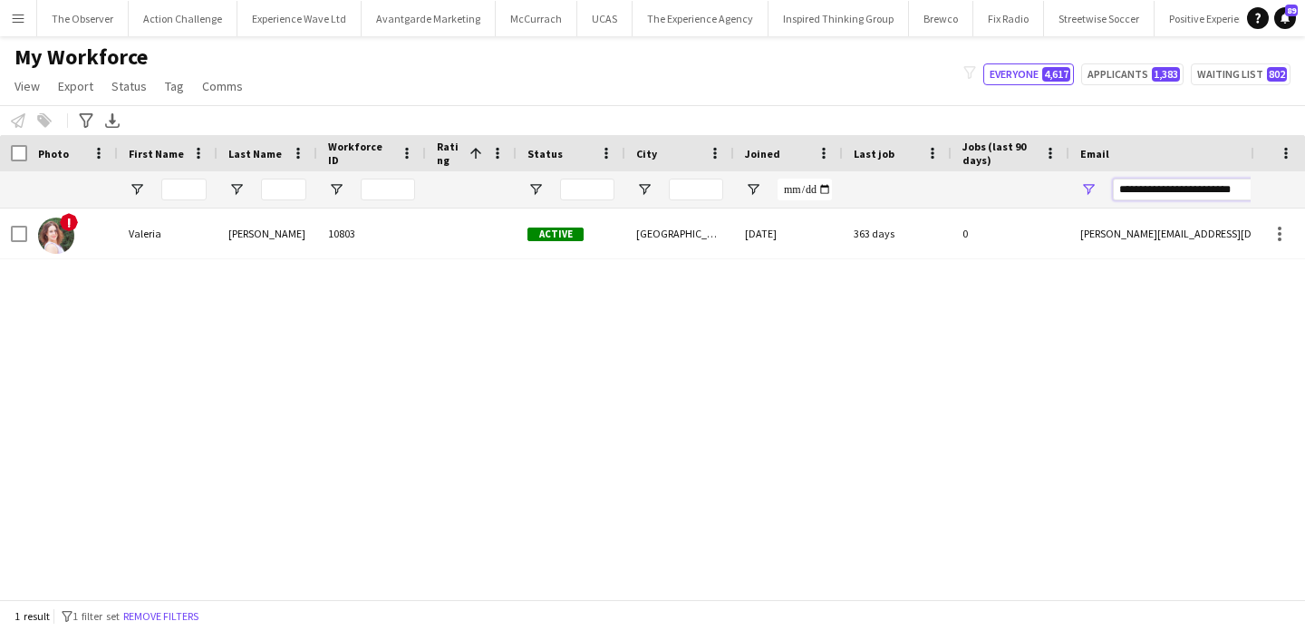
click at [1186, 198] on input "**********" at bounding box center [1267, 190] width 308 height 22
type input "**********"
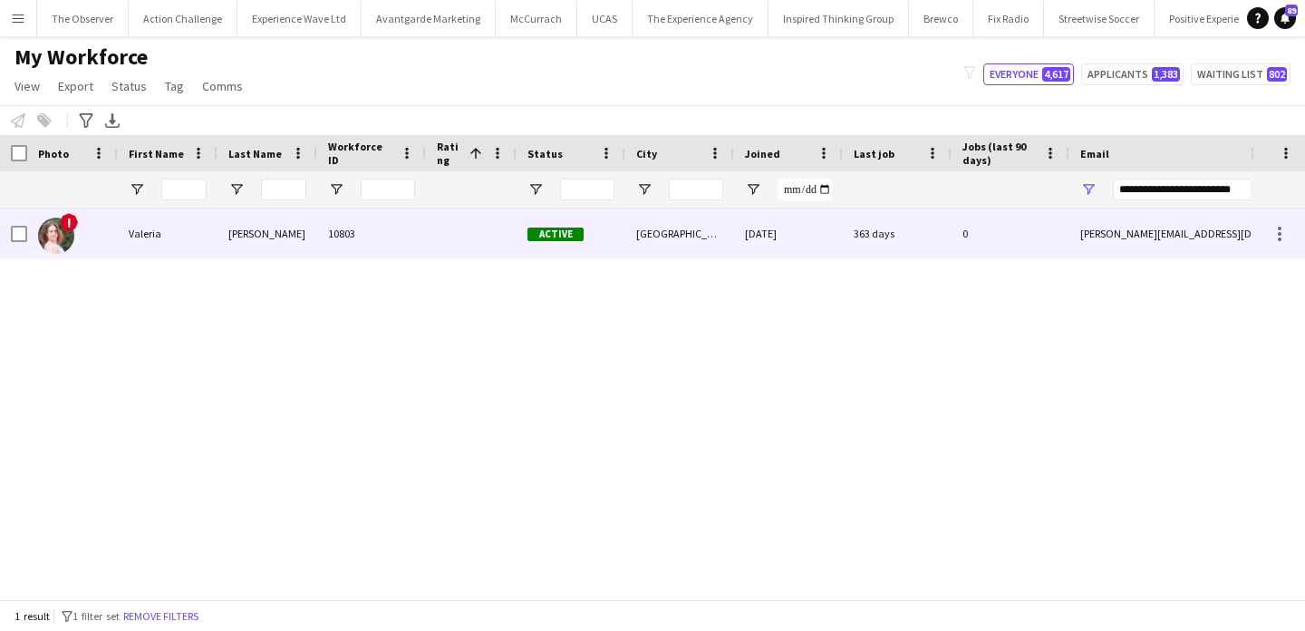
click at [1186, 217] on div "[PERSON_NAME][EMAIL_ADDRESS][DOMAIN_NAME]" at bounding box center [1250, 233] width 362 height 50
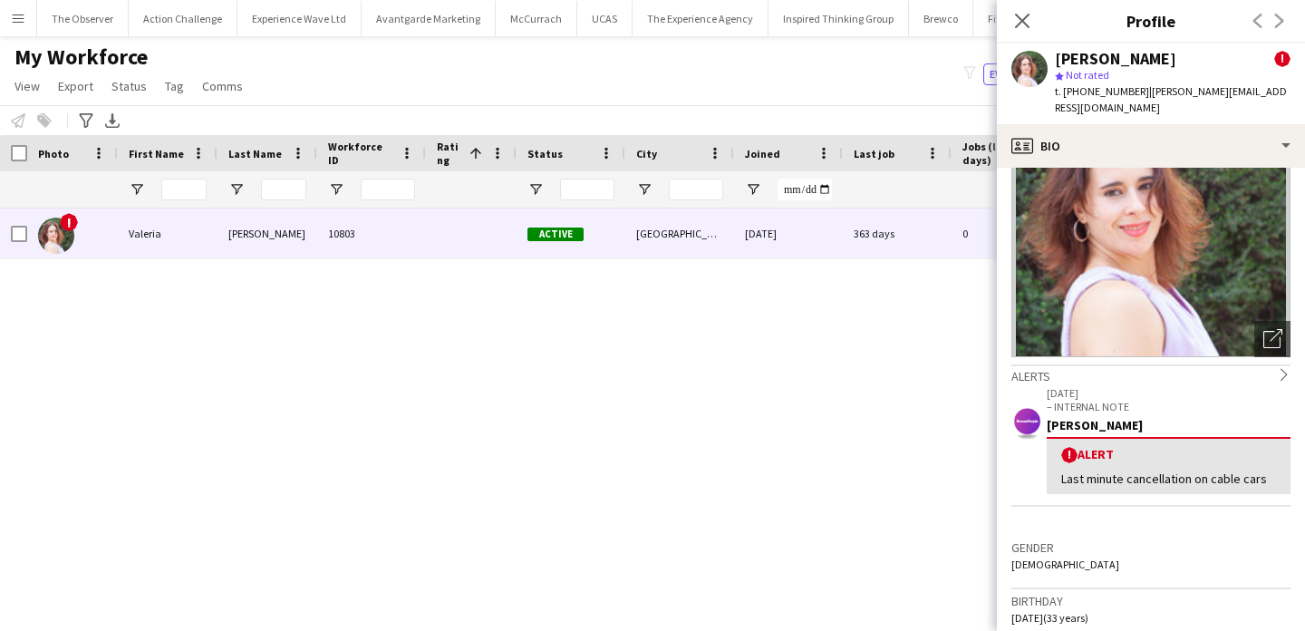
scroll to position [161, 0]
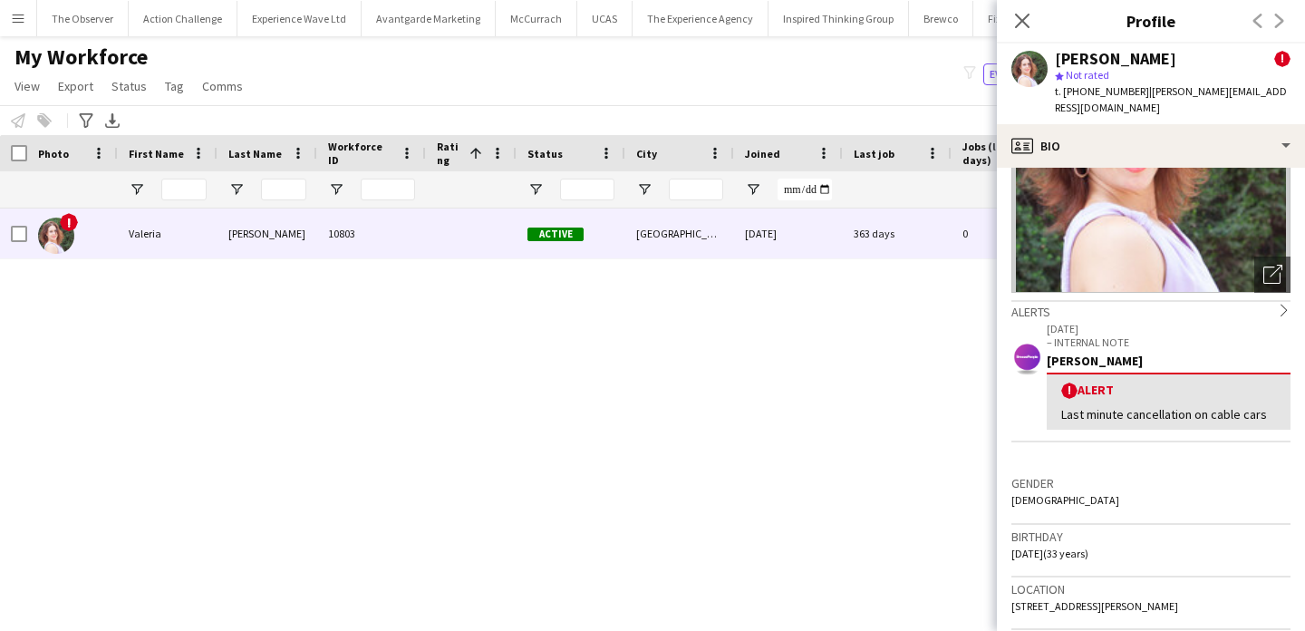
click at [860, 358] on div "! [PERSON_NAME] 10803 Active [GEOGRAPHIC_DATA] [DATE] 363 days 0 [EMAIL_ADDRESS…" at bounding box center [625, 403] width 1251 height 391
click at [1019, 14] on icon "Close pop-in" at bounding box center [1021, 20] width 17 height 17
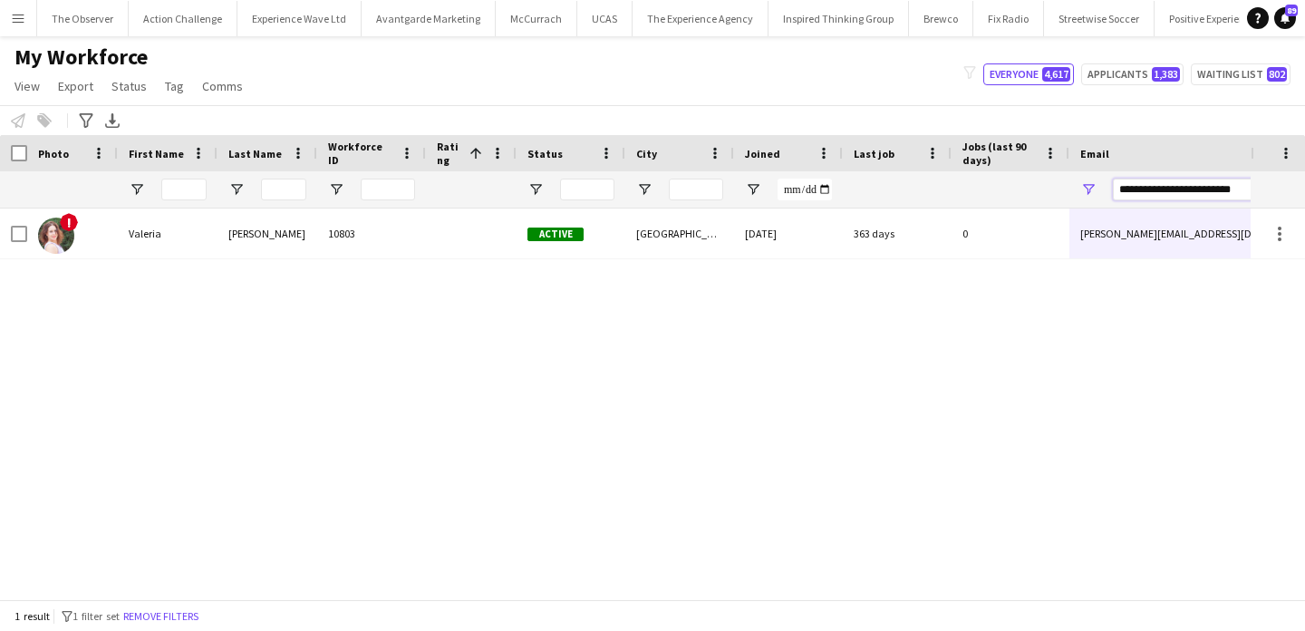
click at [1135, 187] on input "**********" at bounding box center [1267, 190] width 308 height 22
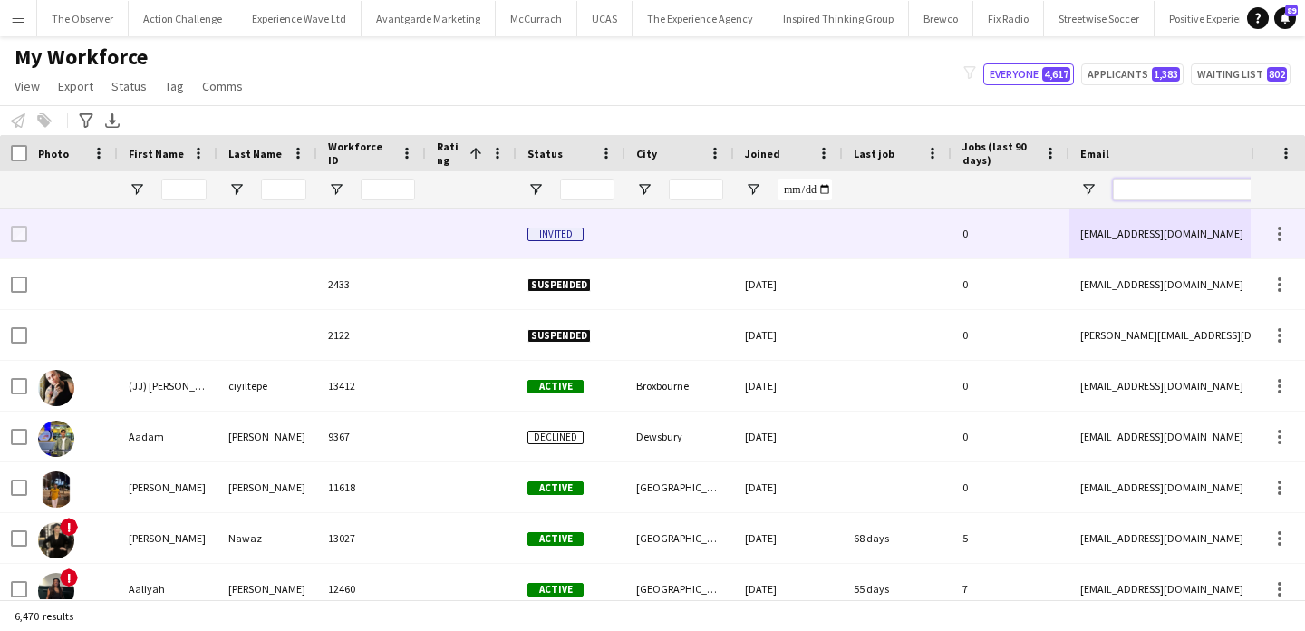
paste input "**********"
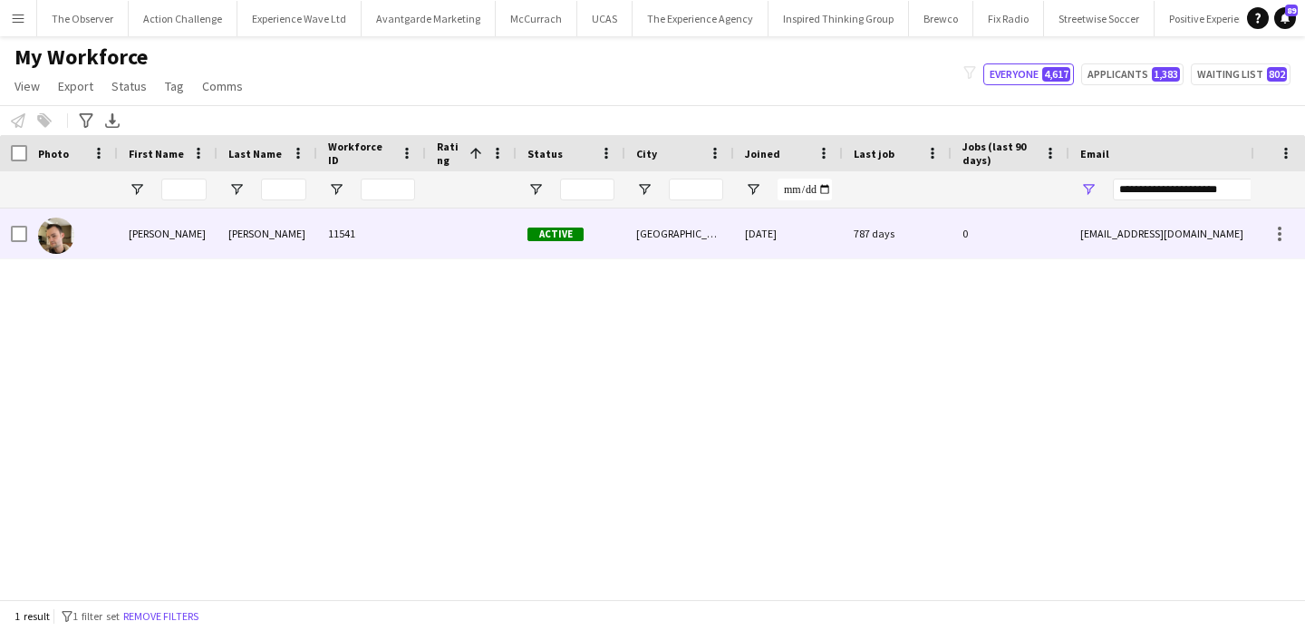
click at [1067, 221] on div "0" at bounding box center [1010, 233] width 118 height 50
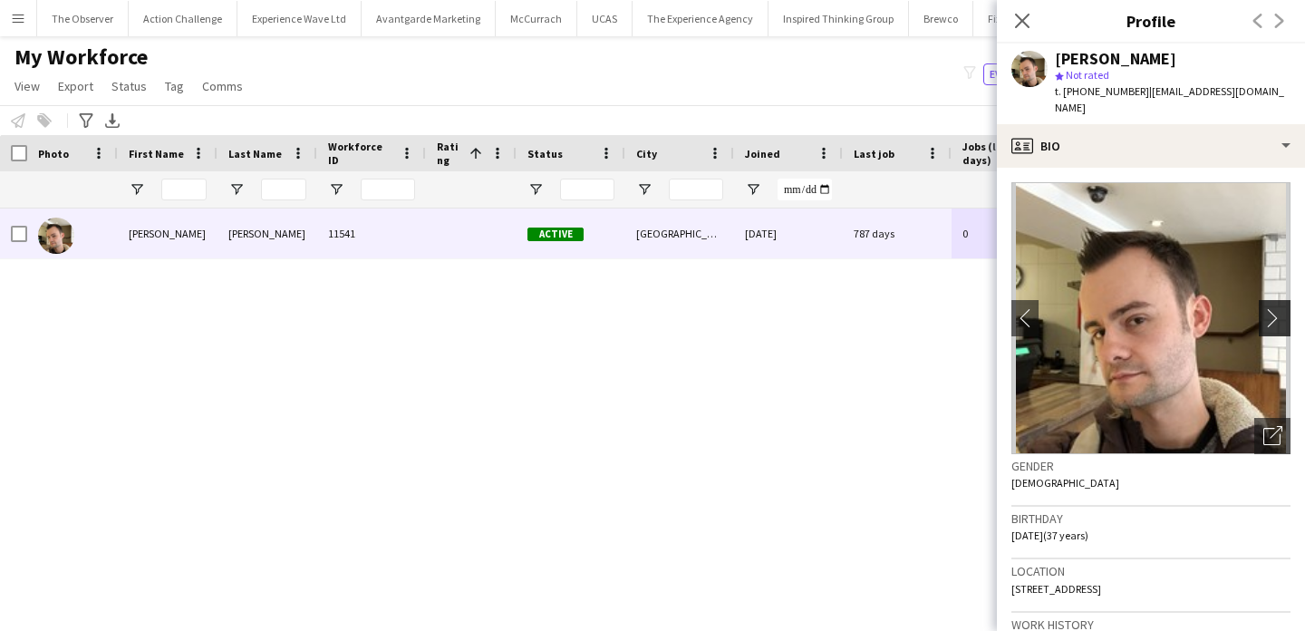
click at [1283, 308] on app-icon "chevron-right" at bounding box center [1277, 317] width 28 height 19
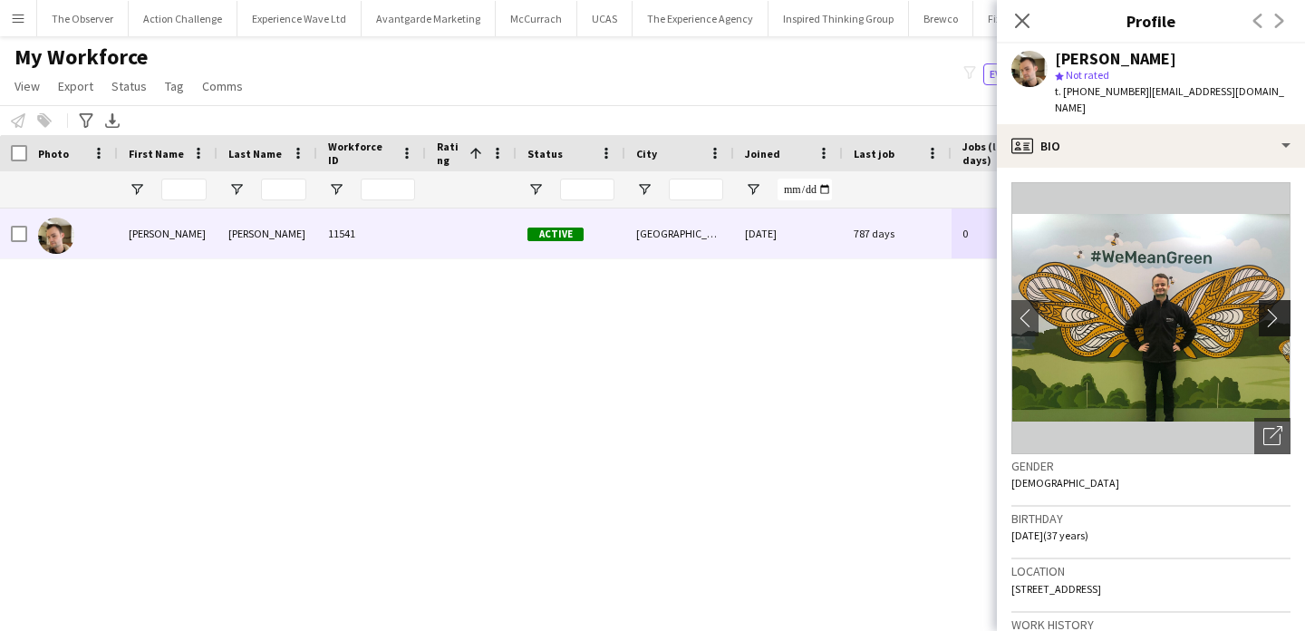
click at [1283, 308] on app-icon "chevron-right" at bounding box center [1277, 317] width 28 height 19
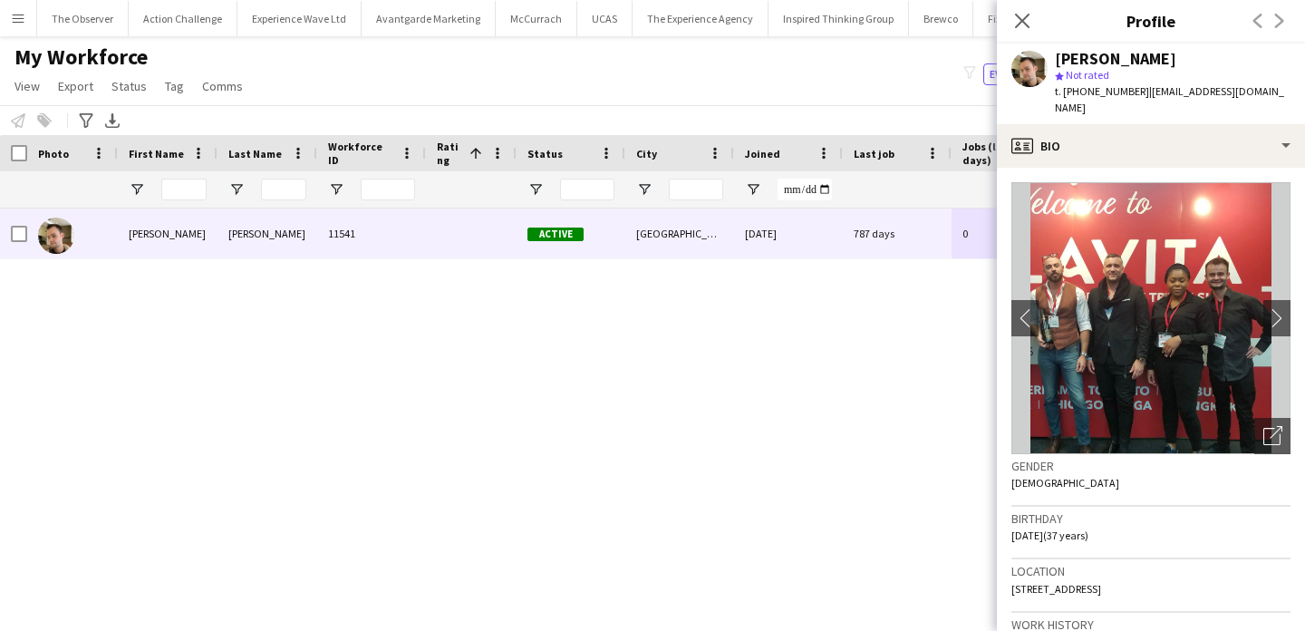
click at [959, 361] on div "[PERSON_NAME] 11541 Active [GEOGRAPHIC_DATA] [DATE] 787 days 0 [EMAIL_ADDRESS][…" at bounding box center [625, 403] width 1251 height 391
click at [722, 67] on div "My Workforce View Views Default view New view Update view Delete view Edit name…" at bounding box center [652, 74] width 1305 height 62
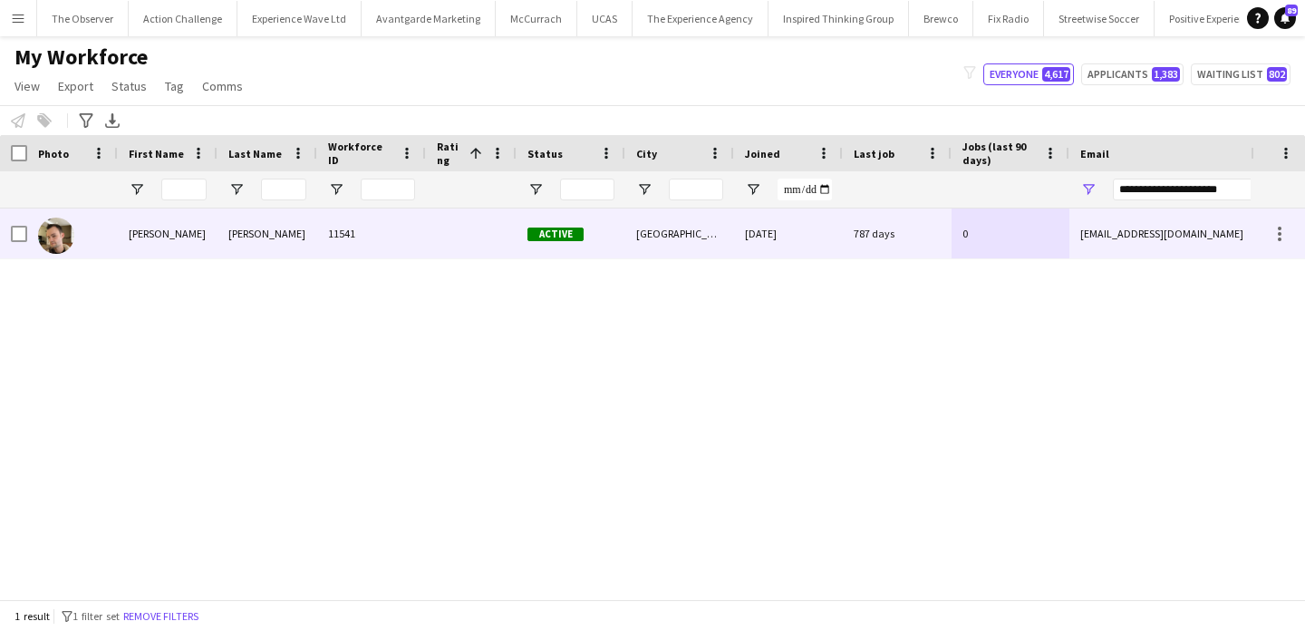
click at [1162, 212] on div "[EMAIL_ADDRESS][DOMAIN_NAME]" at bounding box center [1250, 233] width 362 height 50
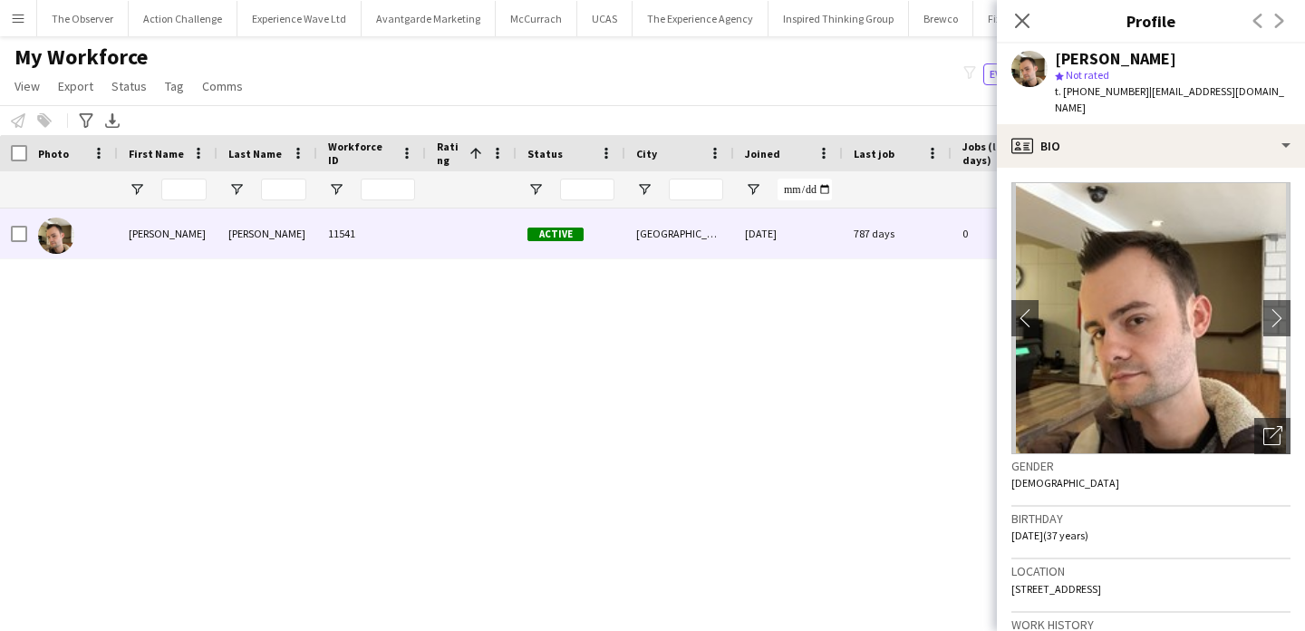
click at [1162, 189] on img at bounding box center [1150, 318] width 279 height 272
click at [1025, 24] on icon at bounding box center [1021, 20] width 17 height 17
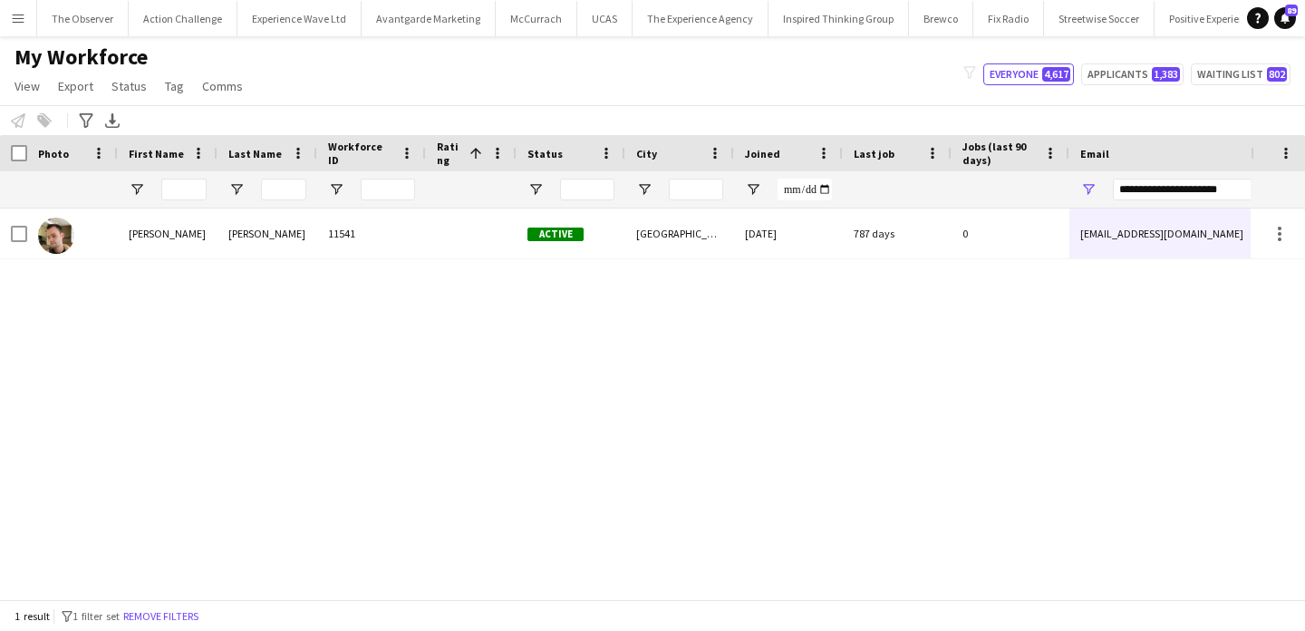
click at [1185, 174] on div "**********" at bounding box center [1267, 189] width 308 height 36
click at [1186, 185] on input "**********" at bounding box center [1267, 190] width 308 height 22
paste input "Email Filter Input"
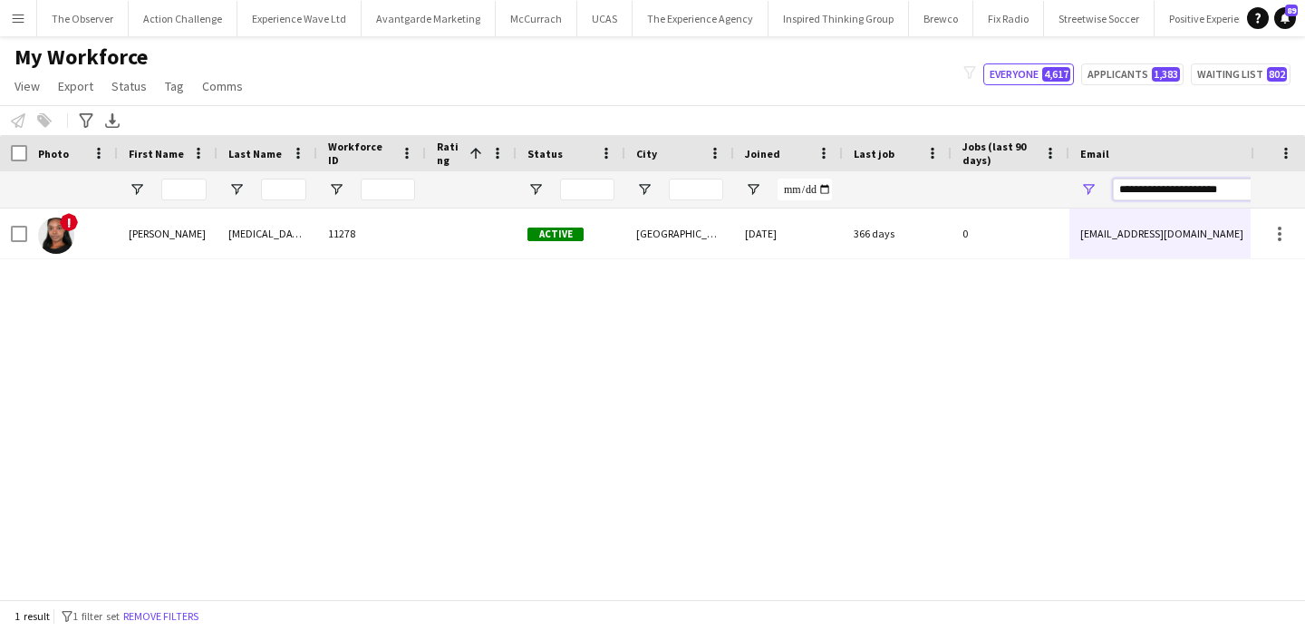
type input "**********"
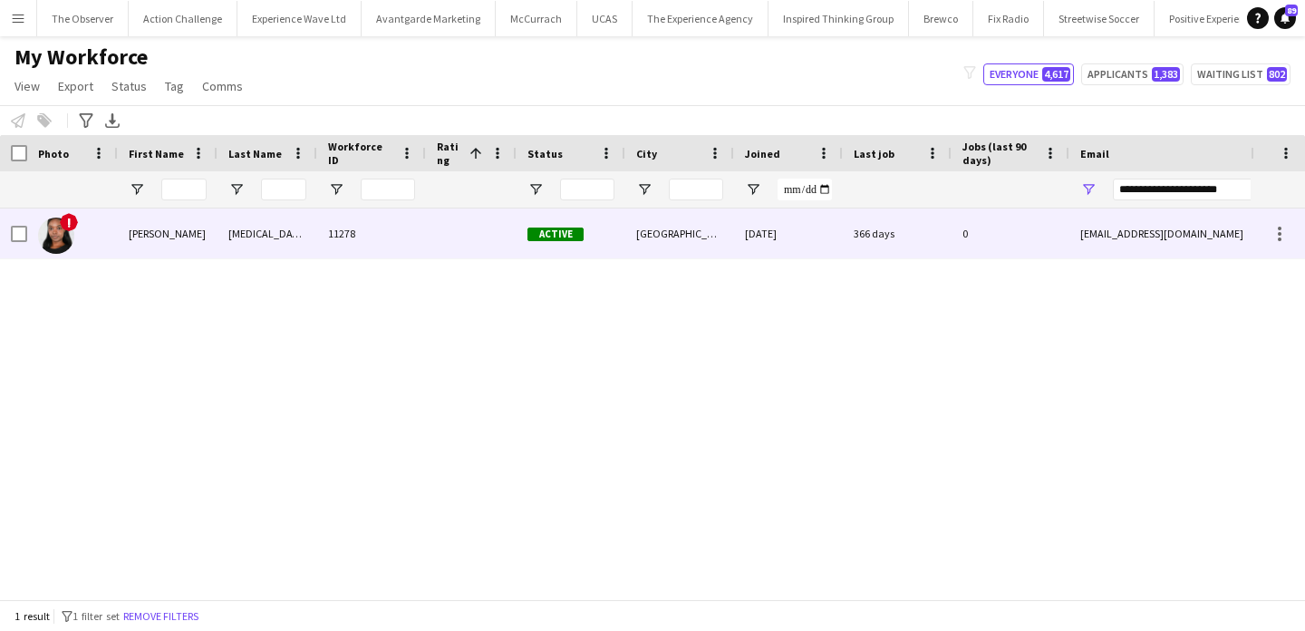
click at [1128, 223] on div "[EMAIL_ADDRESS][DOMAIN_NAME]" at bounding box center [1250, 233] width 362 height 50
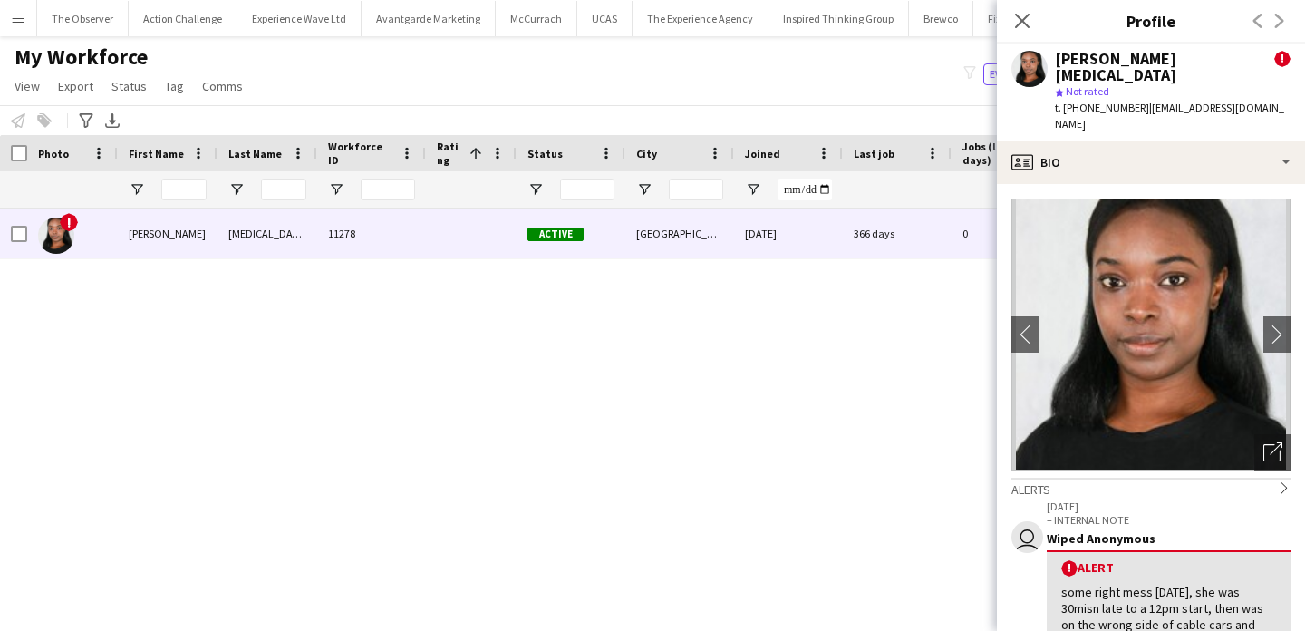
click at [12, 21] on app-icon "Menu" at bounding box center [18, 18] width 14 height 14
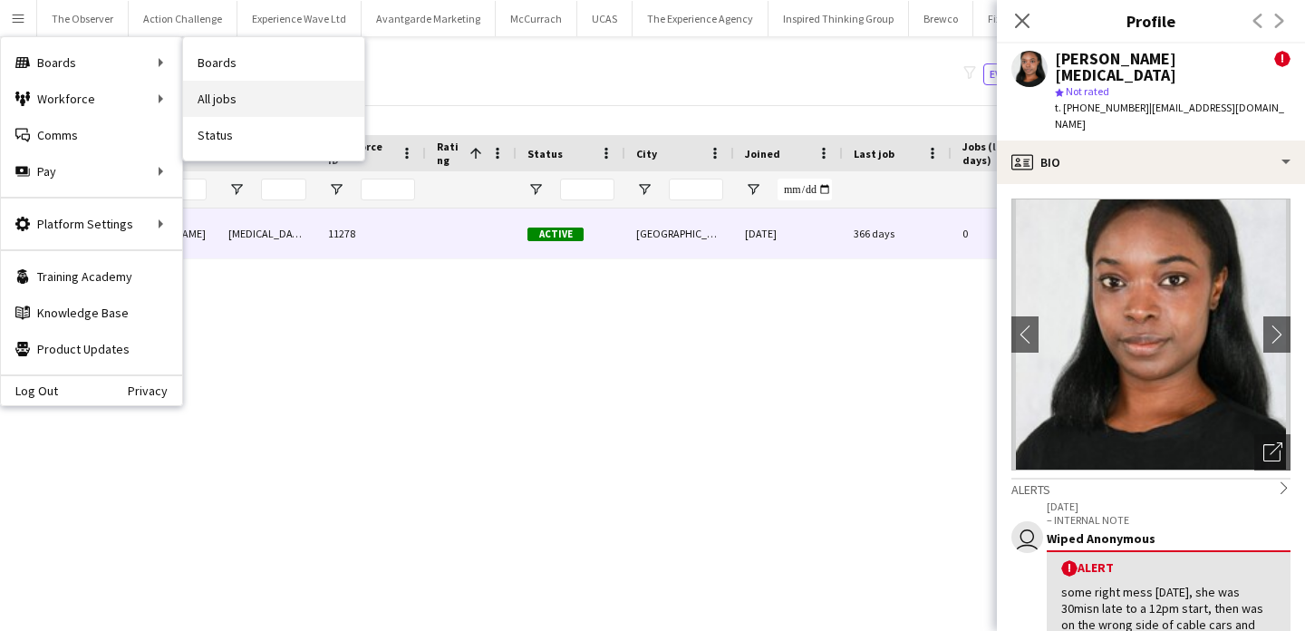
click at [198, 88] on link "All jobs" at bounding box center [273, 99] width 181 height 36
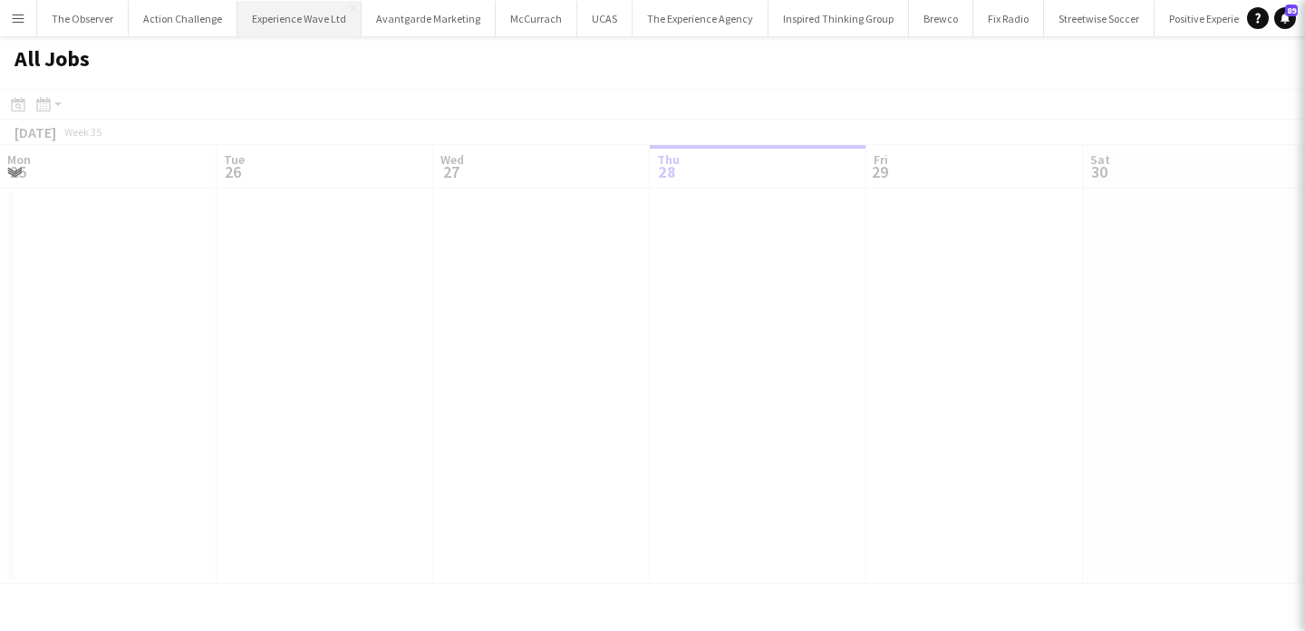
scroll to position [0, 433]
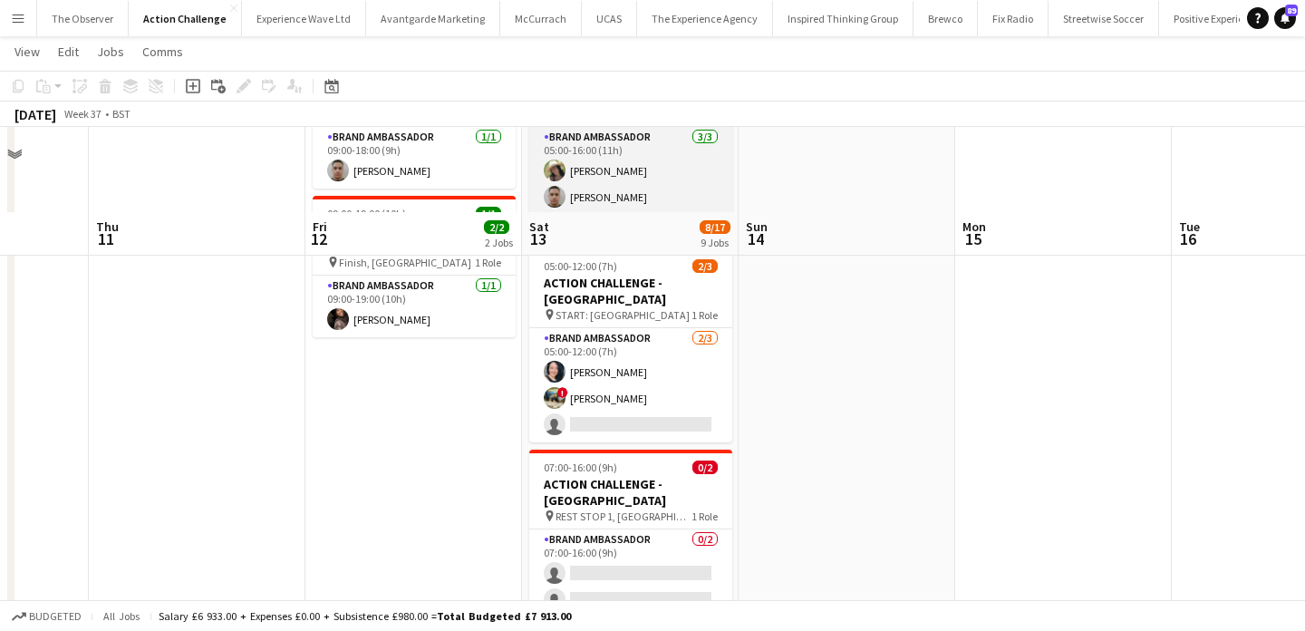
scroll to position [248, 0]
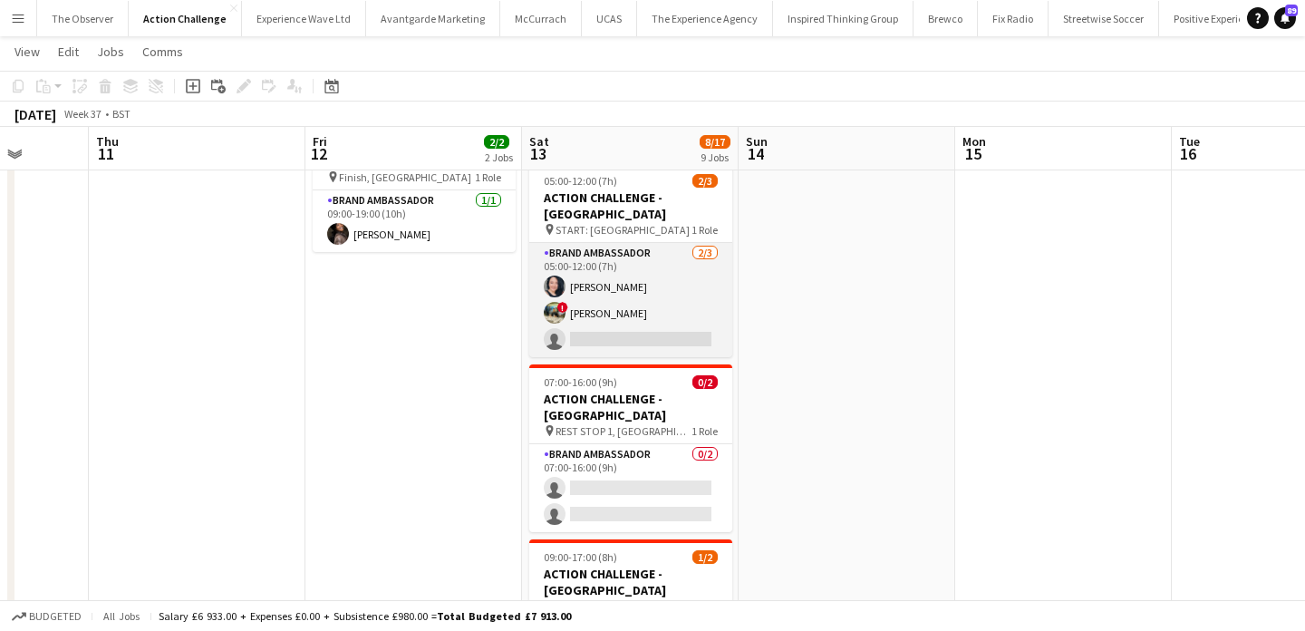
click at [634, 276] on app-card-role "Brand Ambassador 2/3 05:00-12:00 (7h) Victoria Khmeleva ! Ali Saroosh single-ne…" at bounding box center [630, 300] width 203 height 114
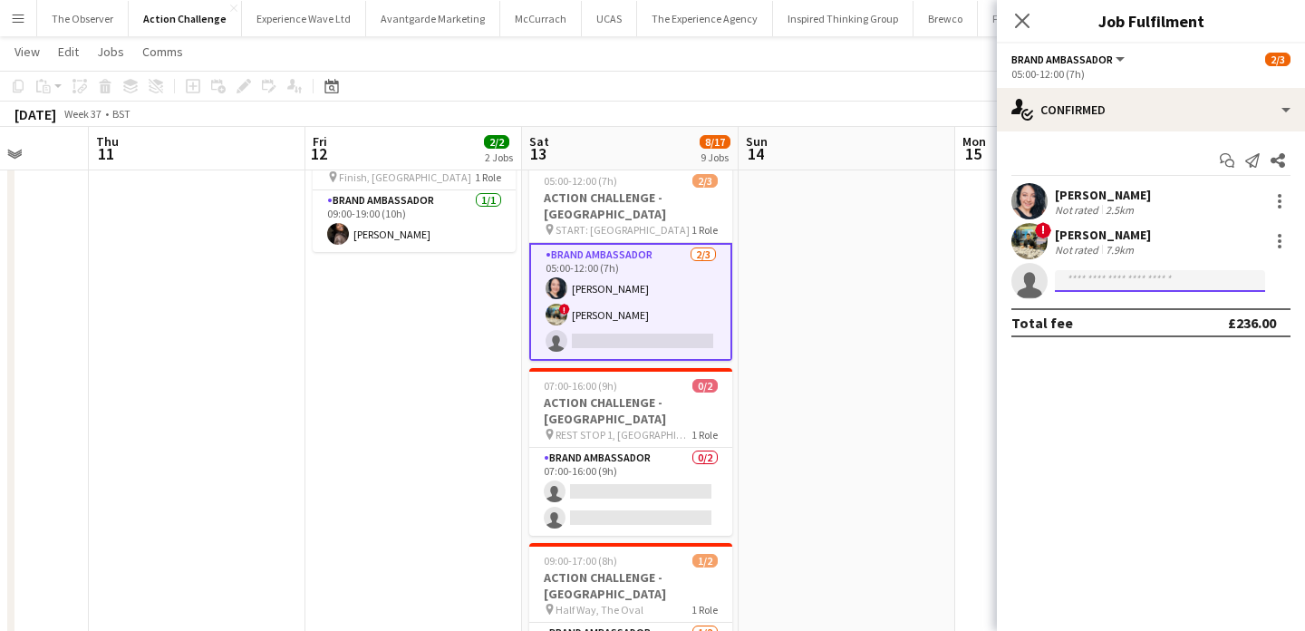
click at [1112, 275] on input at bounding box center [1160, 281] width 210 height 22
type input "*"
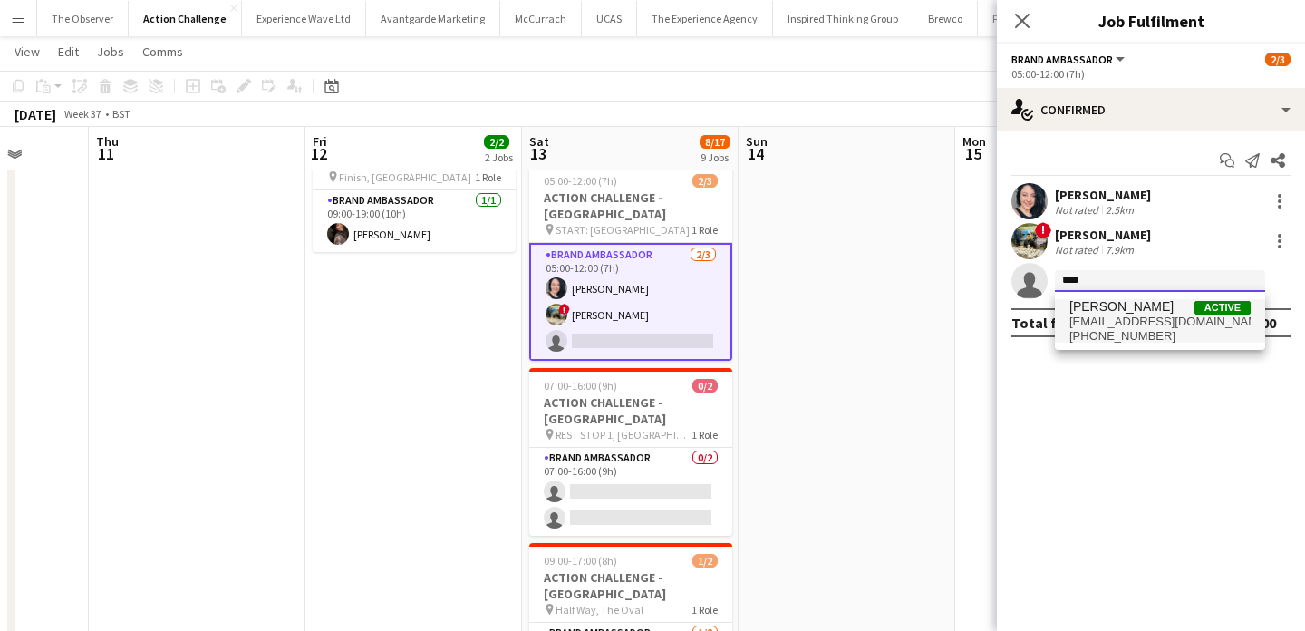
type input "****"
click at [1111, 316] on span "hinakanwal600@gmail.com" at bounding box center [1159, 321] width 181 height 14
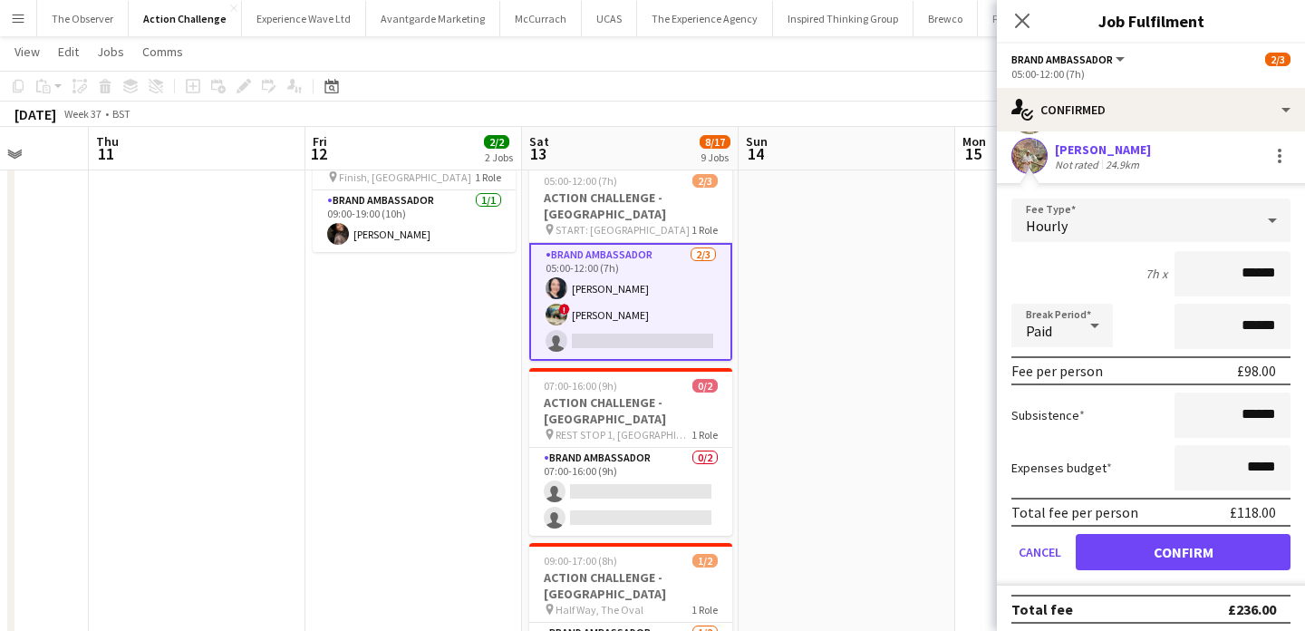
scroll to position [132, 0]
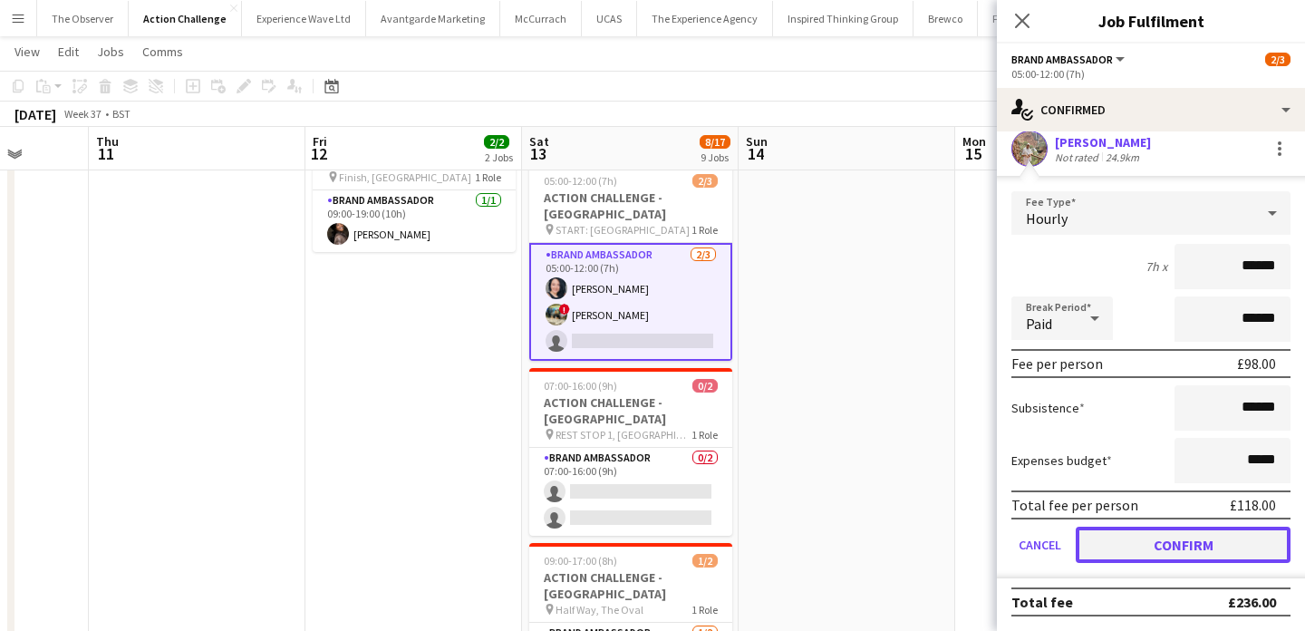
click at [1159, 553] on button "Confirm" at bounding box center [1183, 544] width 215 height 36
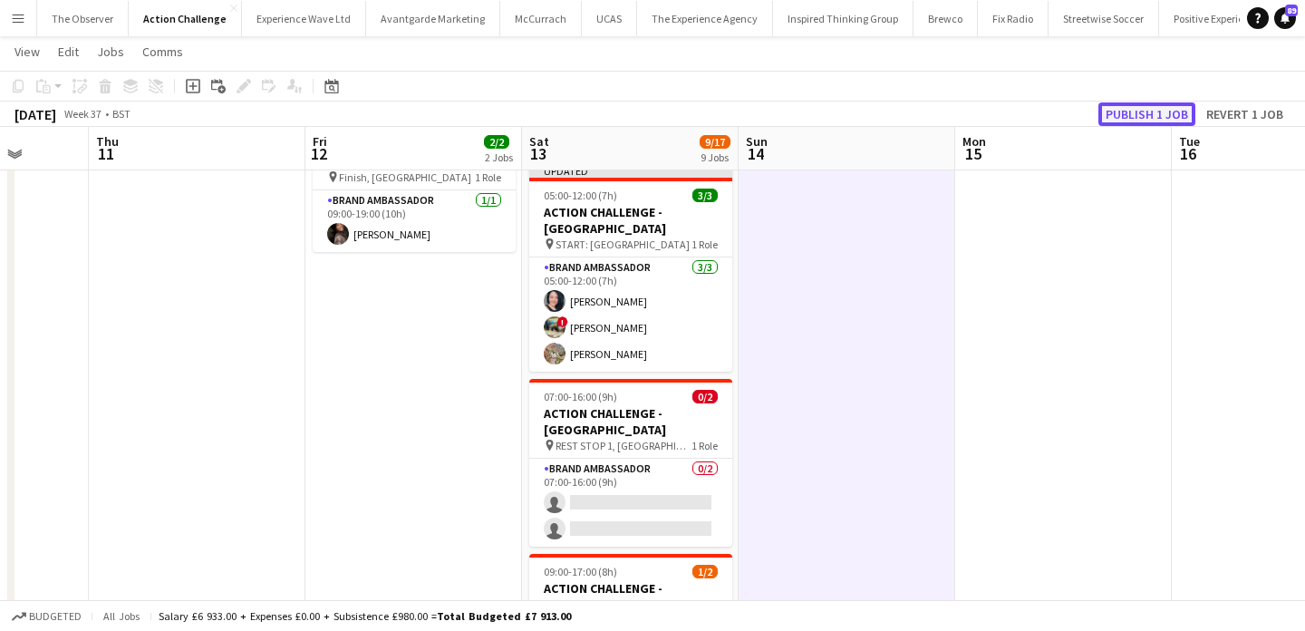
click at [1150, 124] on button "Publish 1 job" at bounding box center [1146, 114] width 97 height 24
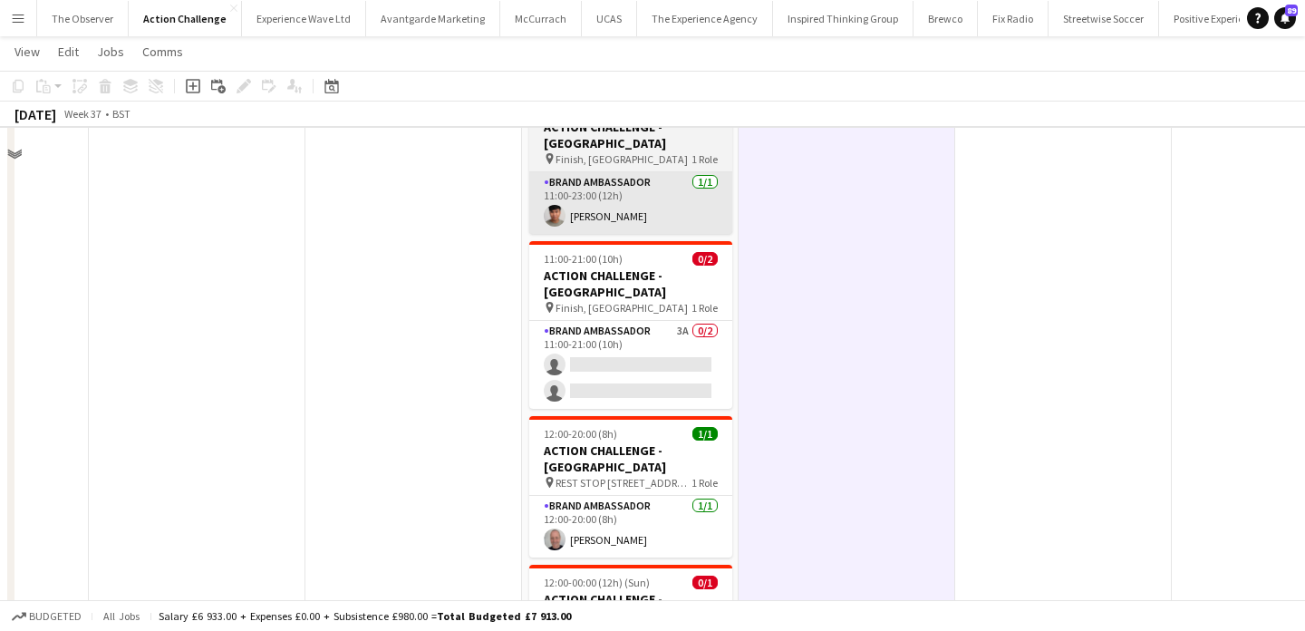
scroll to position [1055, 0]
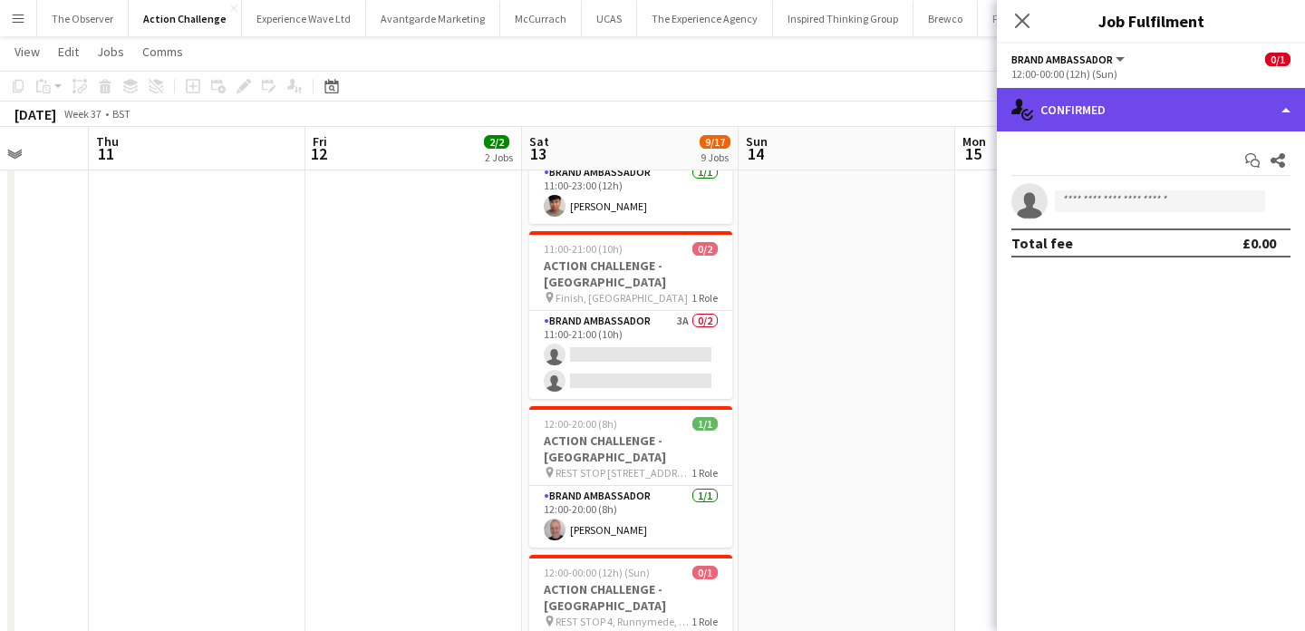
click at [1152, 123] on div "single-neutral-actions-check-2 Confirmed" at bounding box center [1151, 109] width 308 height 43
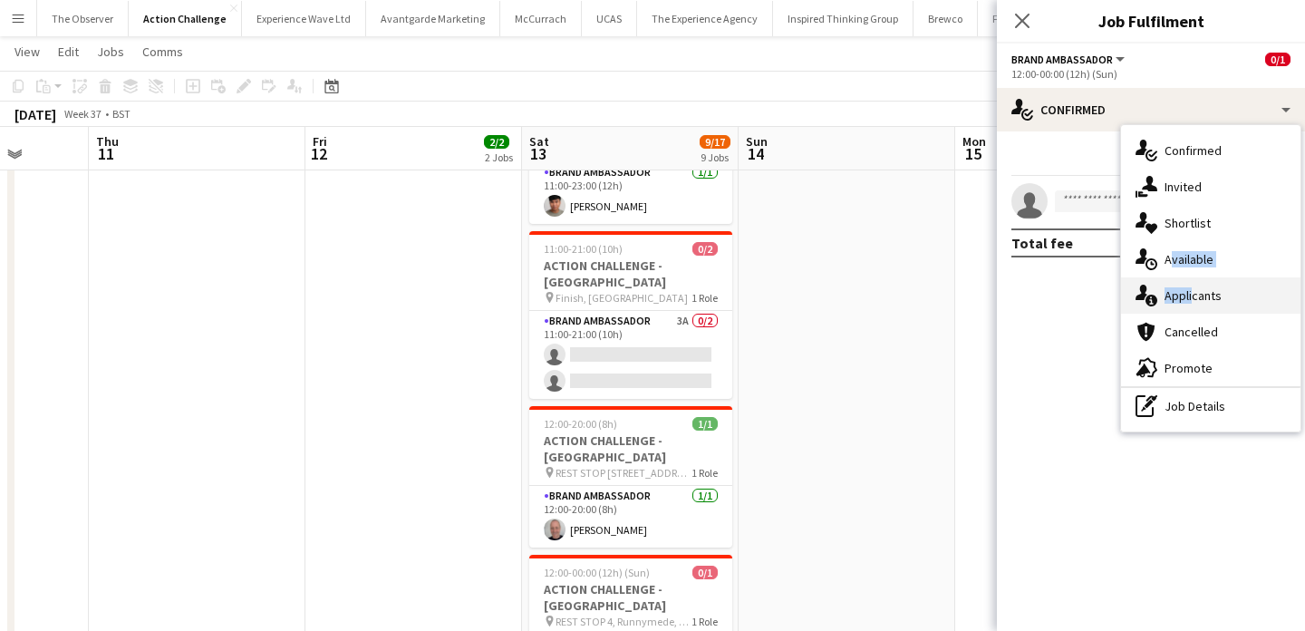
drag, startPoint x: 1185, startPoint y: 250, endPoint x: 1188, endPoint y: 288, distance: 38.2
click at [1188, 288] on div "single-neutral-actions-check-2 Confirmed single-neutral-actions-share-1 Invited…" at bounding box center [1210, 278] width 179 height 306
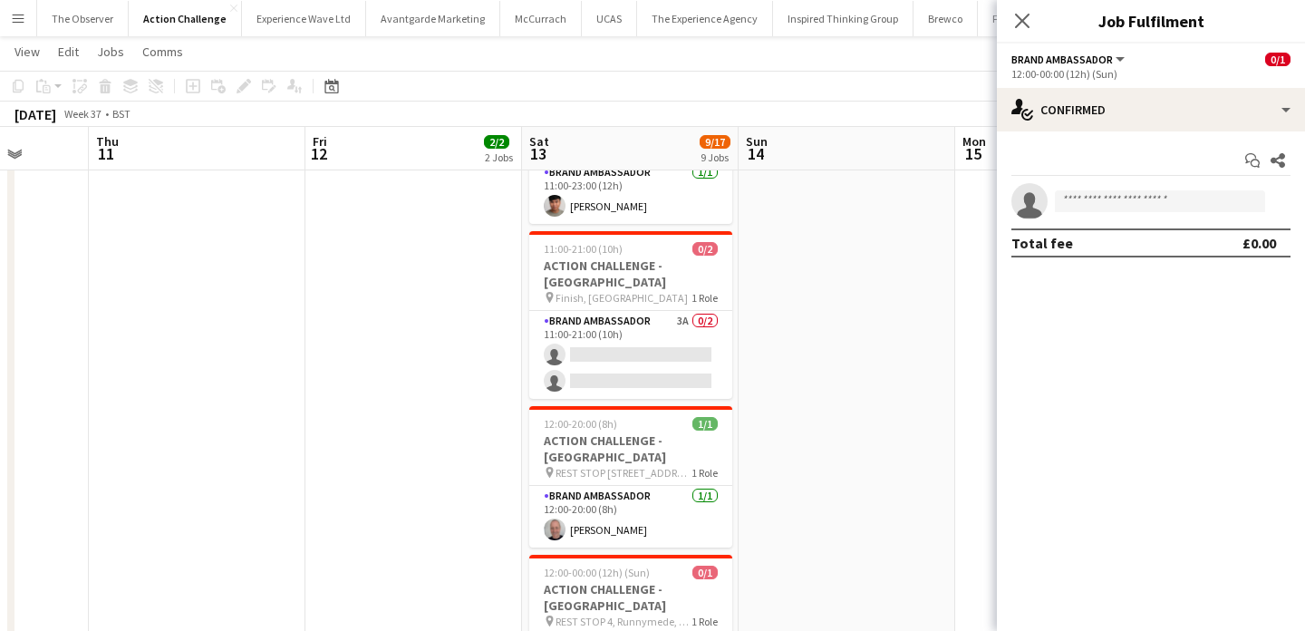
click at [1188, 289] on mat-expansion-panel "check Confirmed Start chat Share single-neutral-actions Total fee £0.00" at bounding box center [1151, 380] width 308 height 499
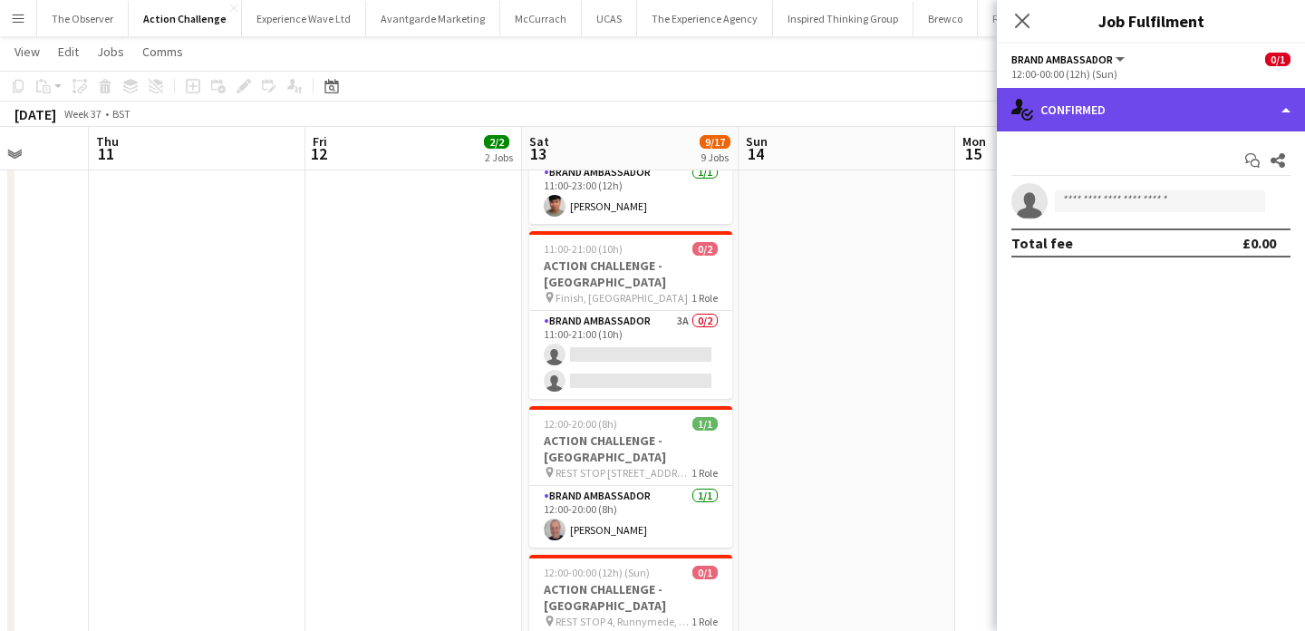
drag, startPoint x: 1164, startPoint y: 114, endPoint x: 1174, endPoint y: 179, distance: 65.1
click at [1164, 114] on div "single-neutral-actions-check-2 Confirmed" at bounding box center [1151, 109] width 308 height 43
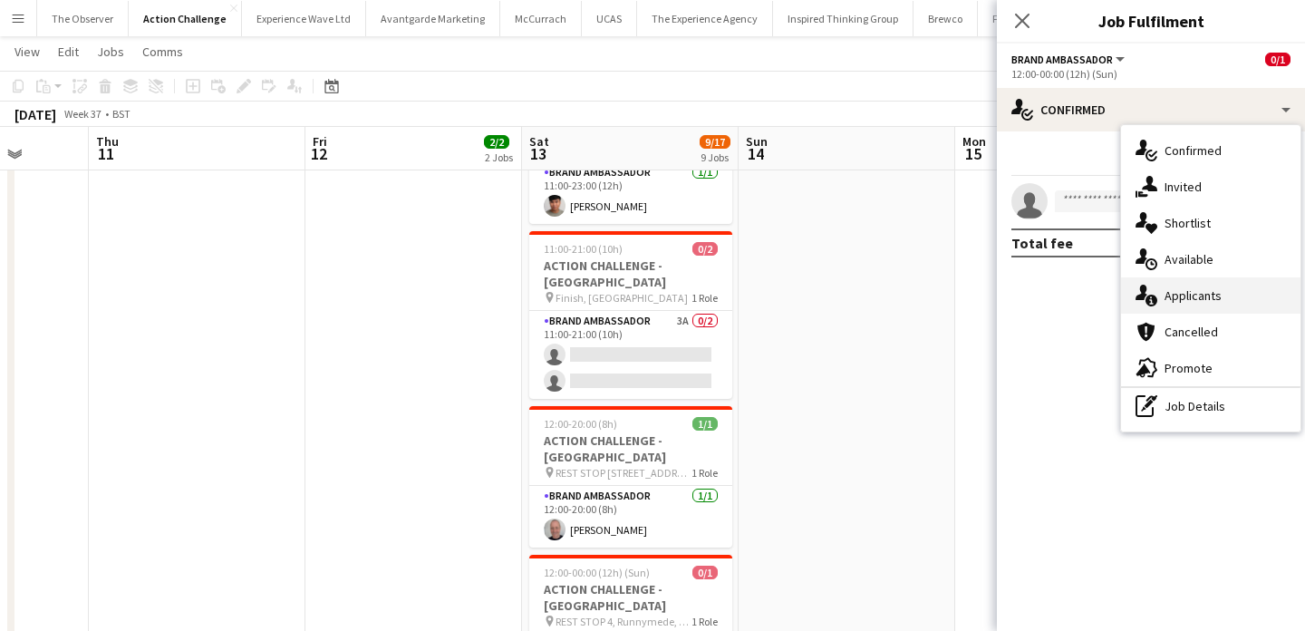
click at [1197, 286] on div "single-neutral-actions-information Applicants" at bounding box center [1210, 295] width 179 height 36
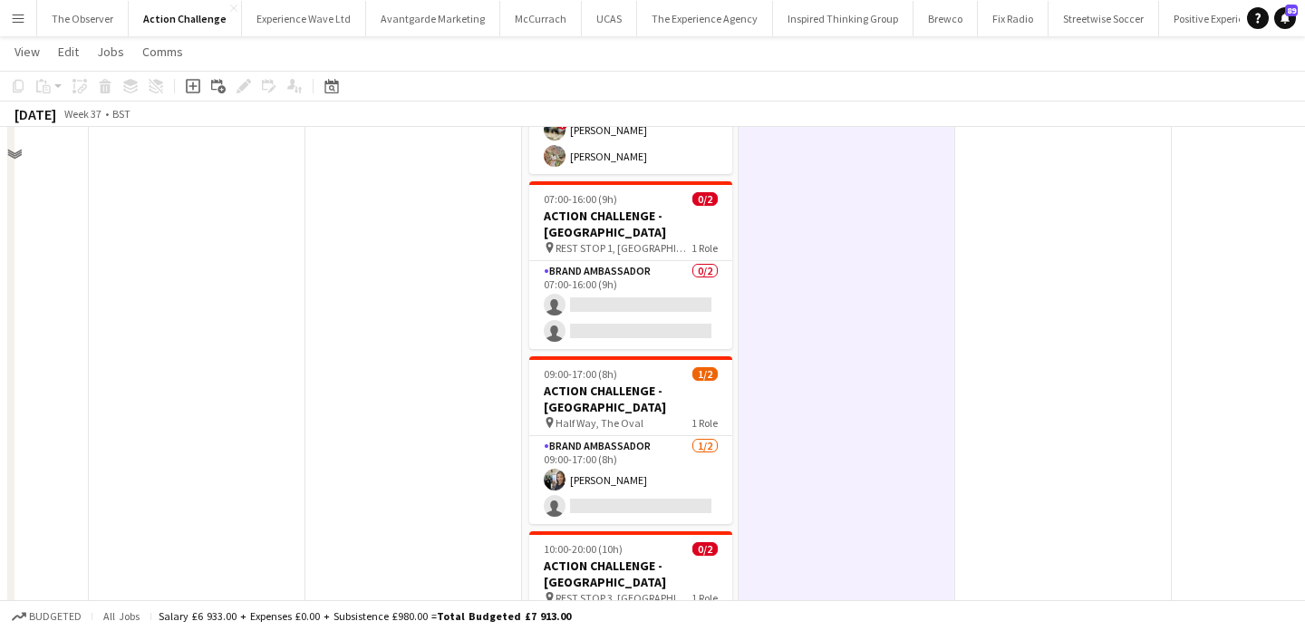
scroll to position [444, 0]
